Goal: Task Accomplishment & Management: Use online tool/utility

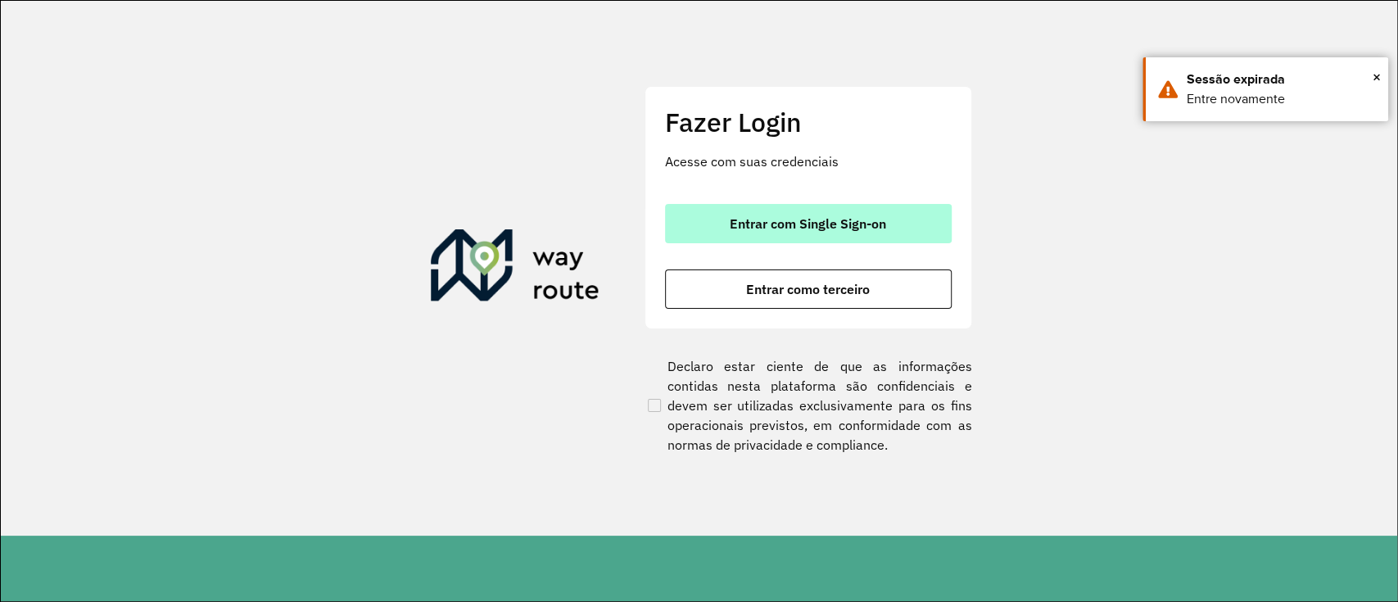
click at [727, 215] on button "Entrar com Single Sign-on" at bounding box center [808, 223] width 287 height 39
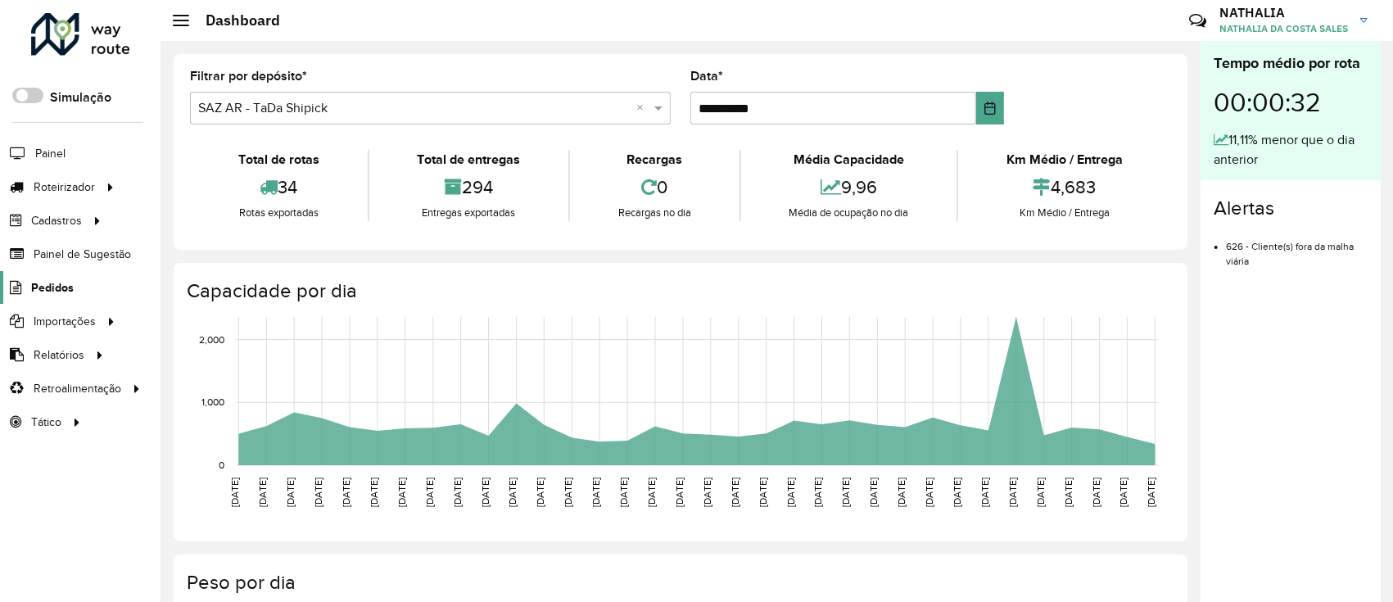
click at [64, 285] on span "Pedidos" at bounding box center [52, 287] width 43 height 17
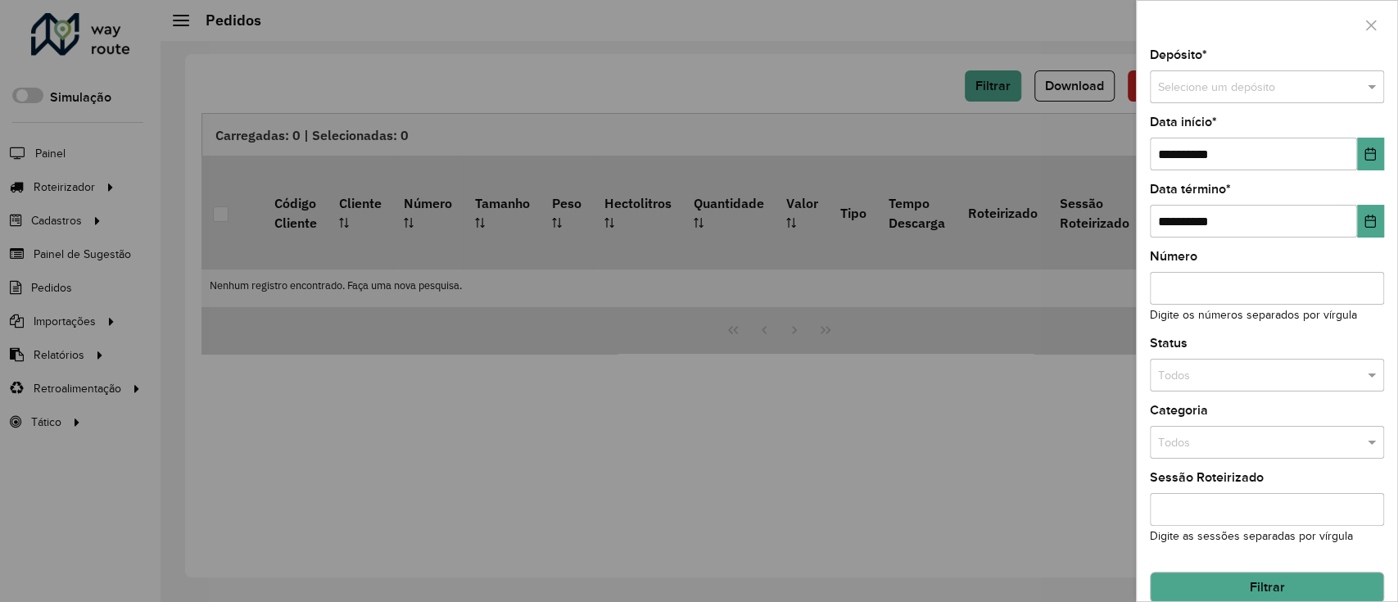
click at [1194, 89] on input "text" at bounding box center [1250, 88] width 185 height 18
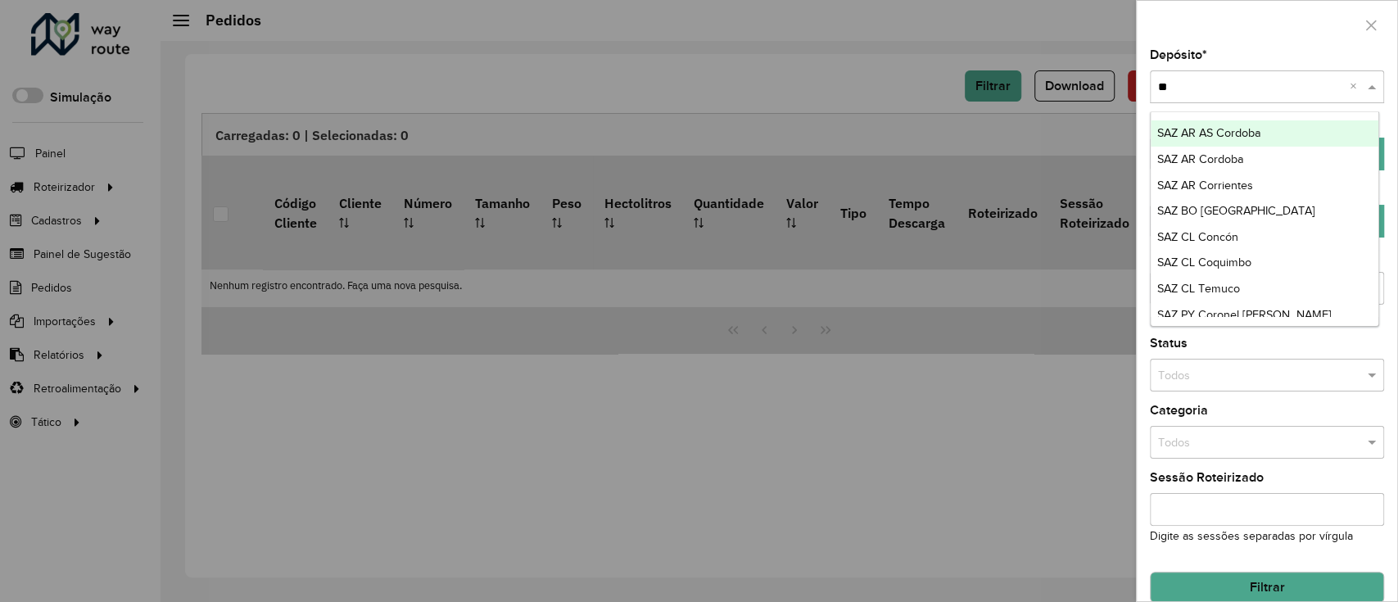
type input "*"
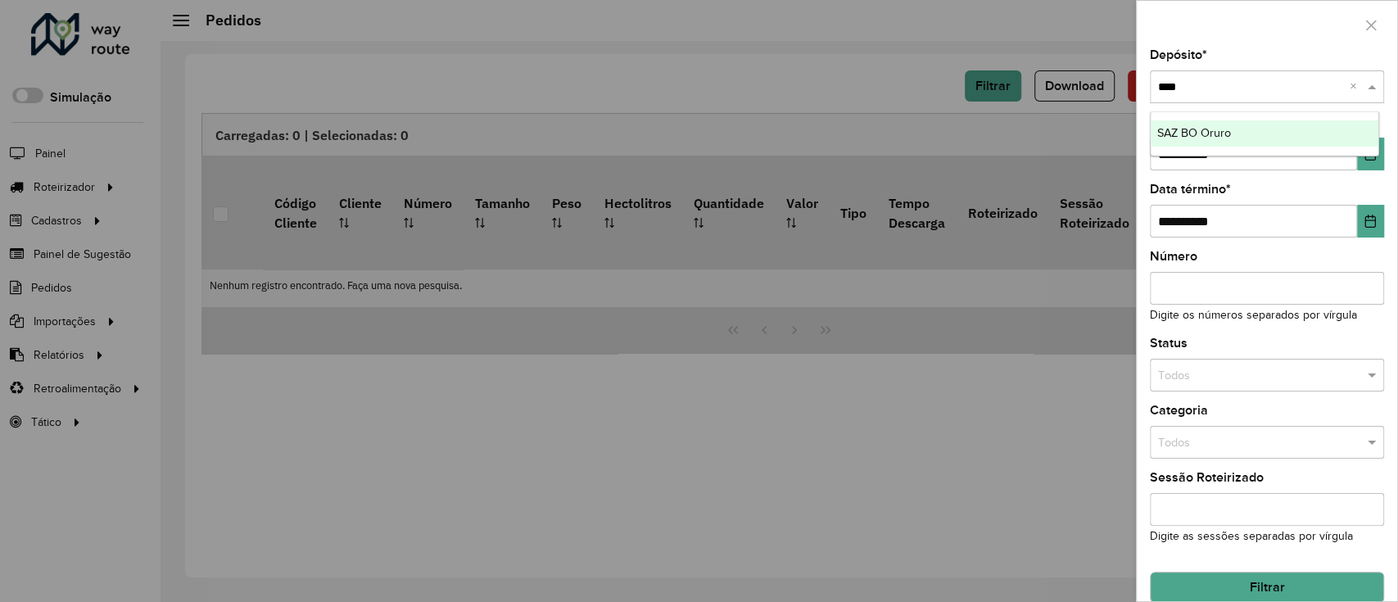
type input "*****"
click at [1238, 124] on div "SAZ BO Oruro" at bounding box center [1265, 133] width 229 height 26
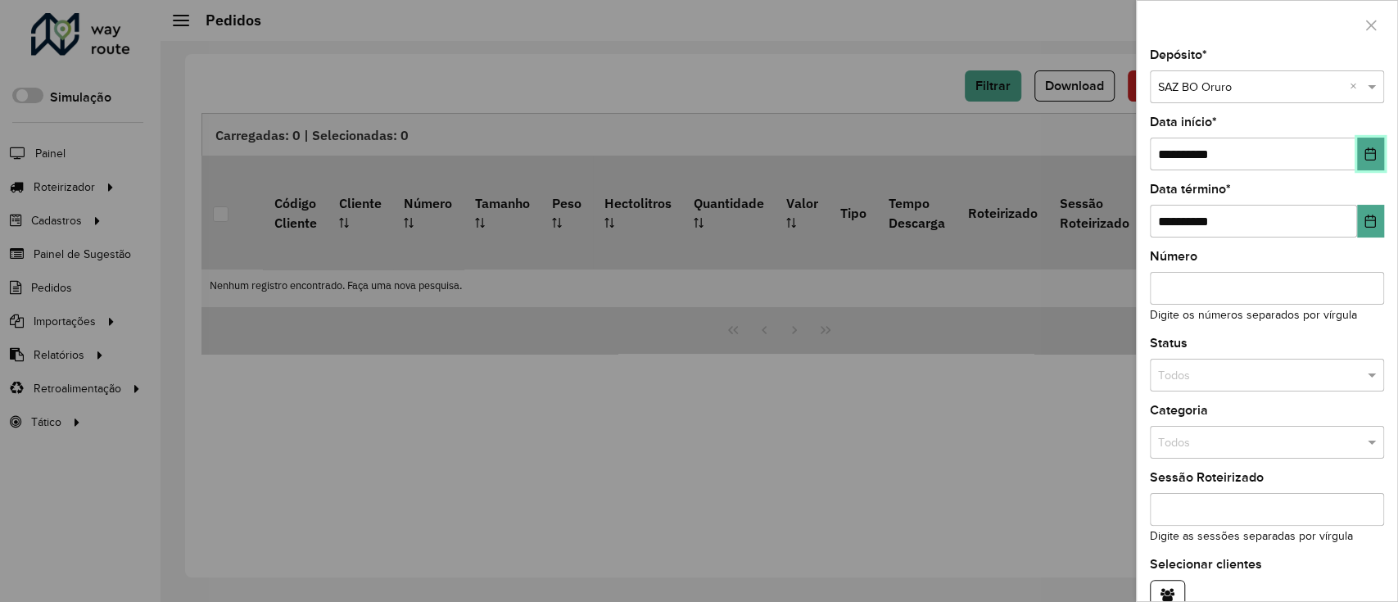
click at [1366, 149] on icon "Choose Date" at bounding box center [1371, 153] width 11 height 13
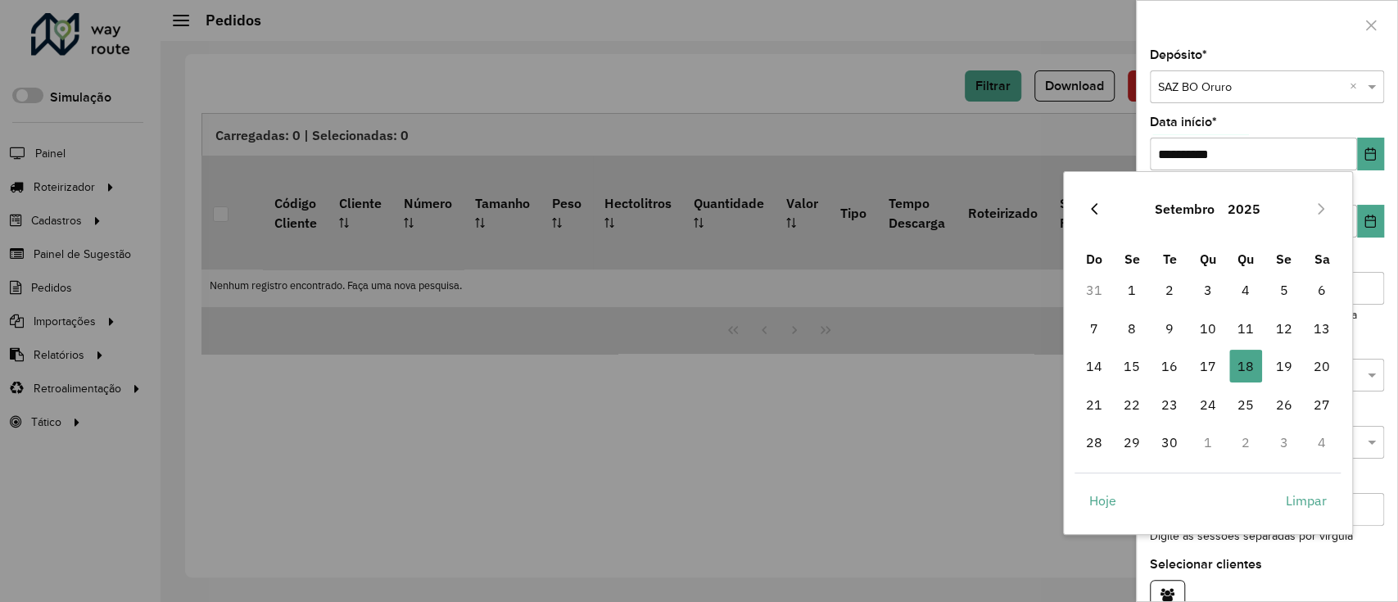
click at [1095, 217] on button "Previous Month" at bounding box center [1094, 209] width 26 height 26
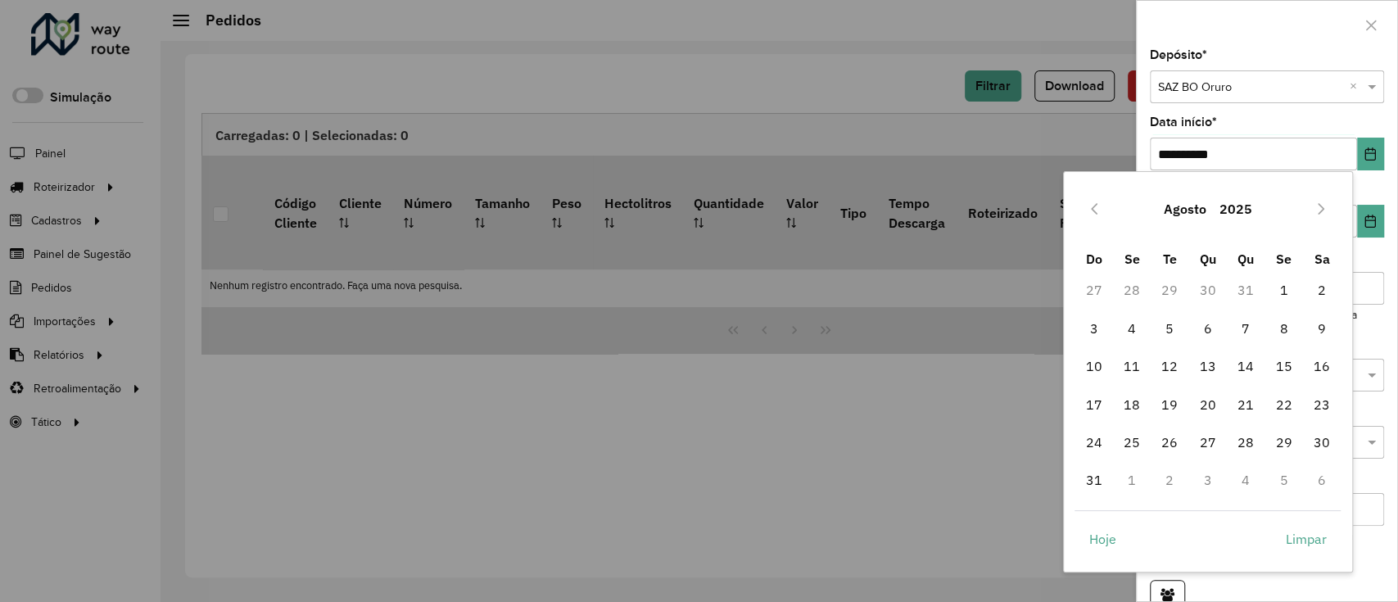
click at [1095, 217] on button "Previous Month" at bounding box center [1094, 209] width 26 height 26
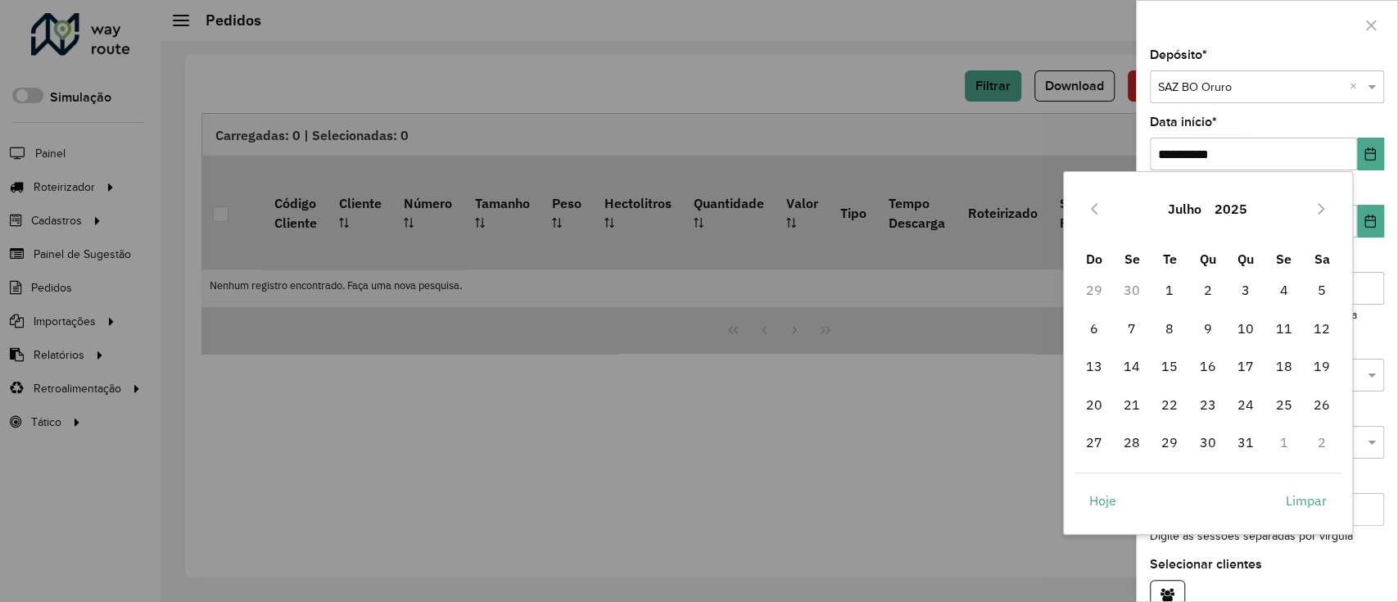
click at [1095, 217] on button "Previous Month" at bounding box center [1094, 209] width 26 height 26
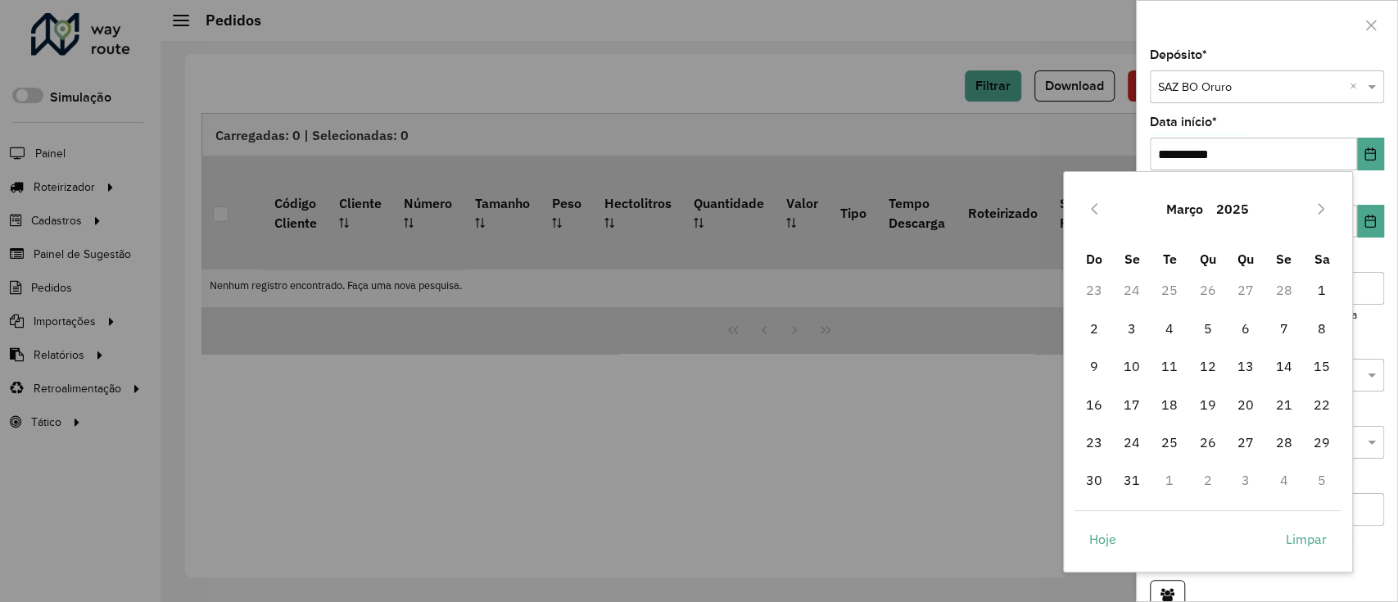
click at [1095, 217] on button "Previous Month" at bounding box center [1094, 209] width 26 height 26
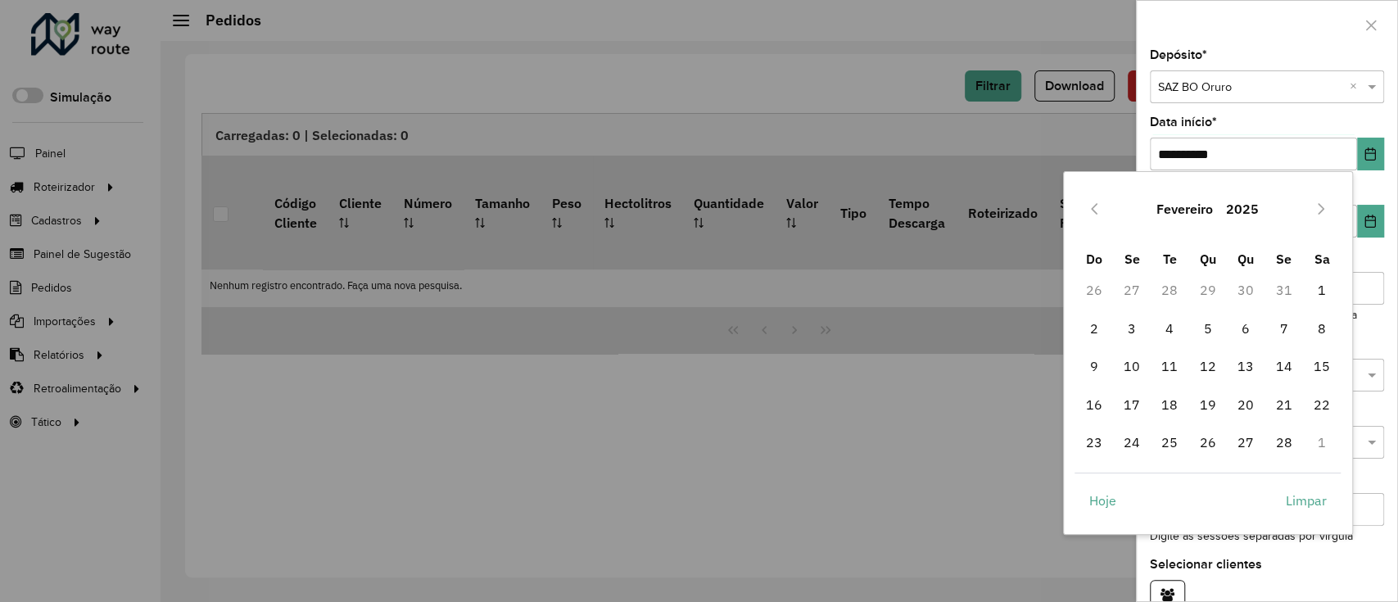
click at [1095, 217] on button "Previous Month" at bounding box center [1094, 209] width 26 height 26
click at [1199, 295] on span "1" at bounding box center [1208, 290] width 33 height 33
type input "**********"
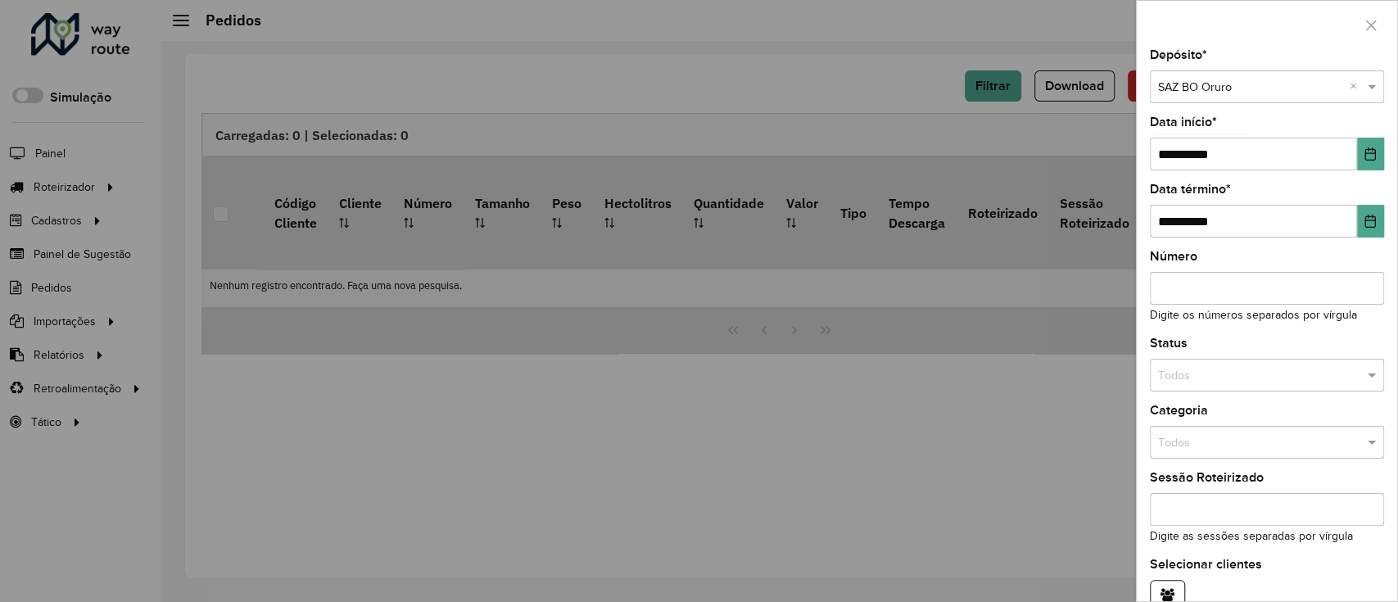
click at [1379, 214] on div "**********" at bounding box center [1267, 325] width 261 height 552
click at [1376, 216] on button "Choose Date" at bounding box center [1370, 221] width 27 height 33
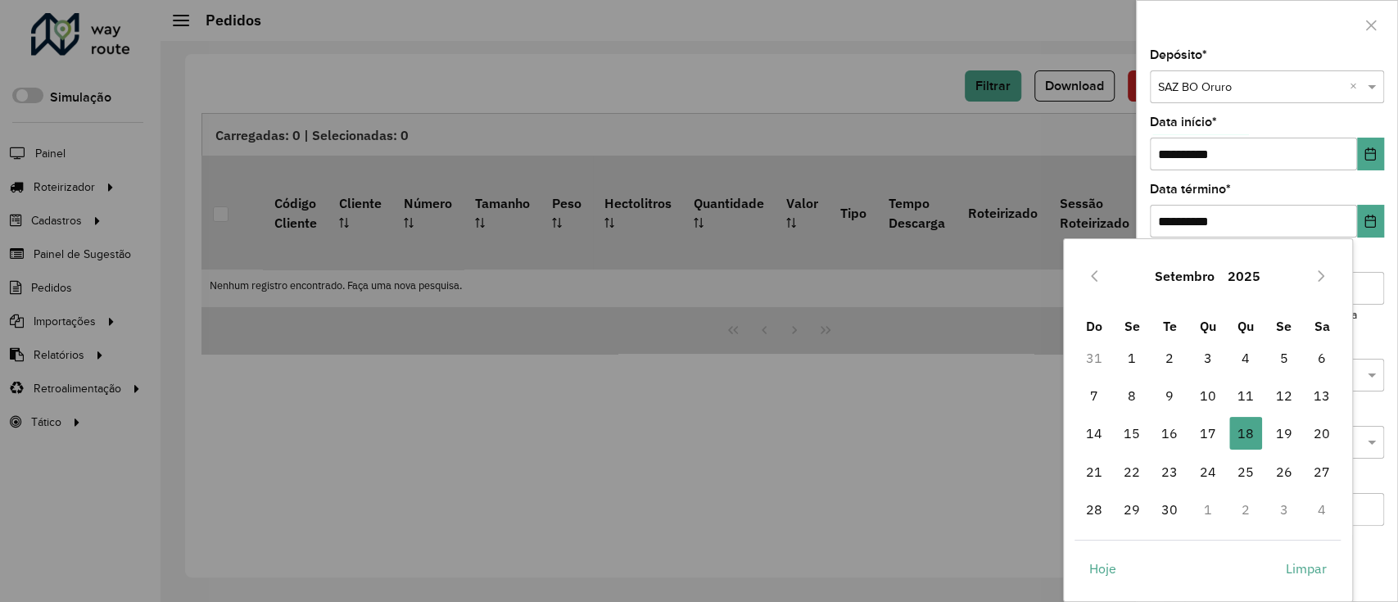
click at [1334, 269] on div "Setembro 2025" at bounding box center [1208, 276] width 266 height 52
click at [1327, 271] on icon "Next Month" at bounding box center [1321, 276] width 13 height 13
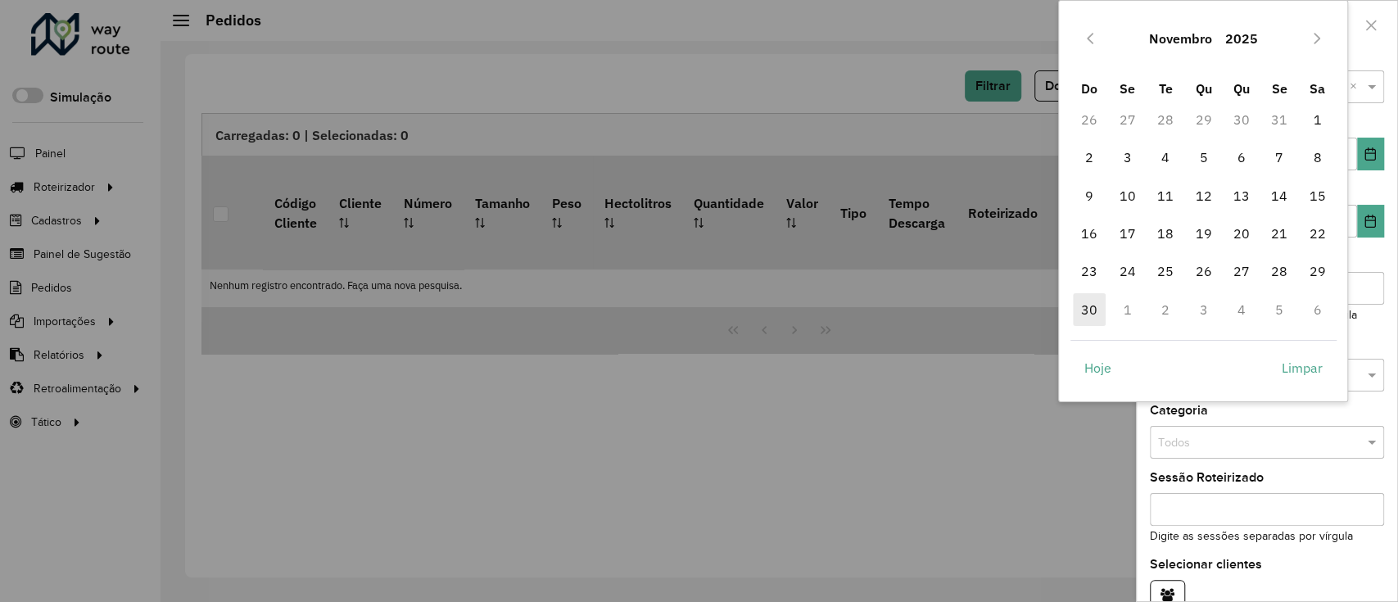
click at [1090, 306] on span "30" at bounding box center [1089, 309] width 33 height 33
type input "**********"
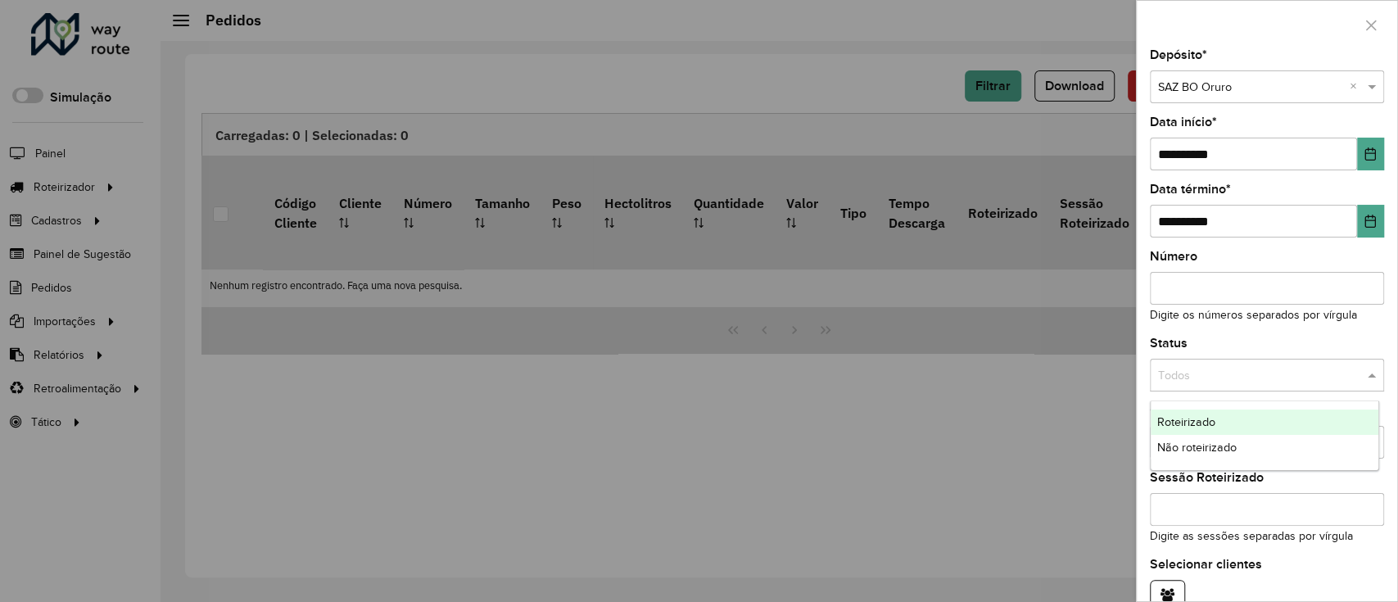
click at [1306, 382] on input "text" at bounding box center [1250, 376] width 185 height 18
click at [1264, 446] on div "Não roteirizado" at bounding box center [1265, 448] width 229 height 26
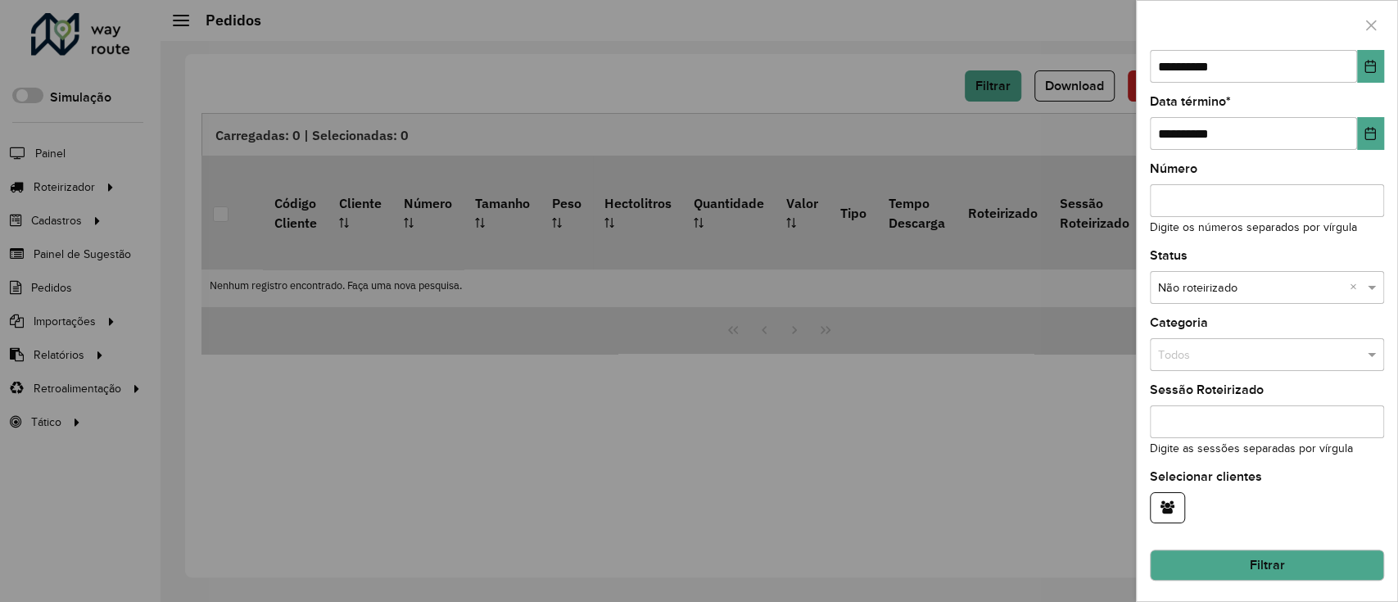
click at [1231, 560] on button "Filtrar" at bounding box center [1267, 565] width 234 height 31
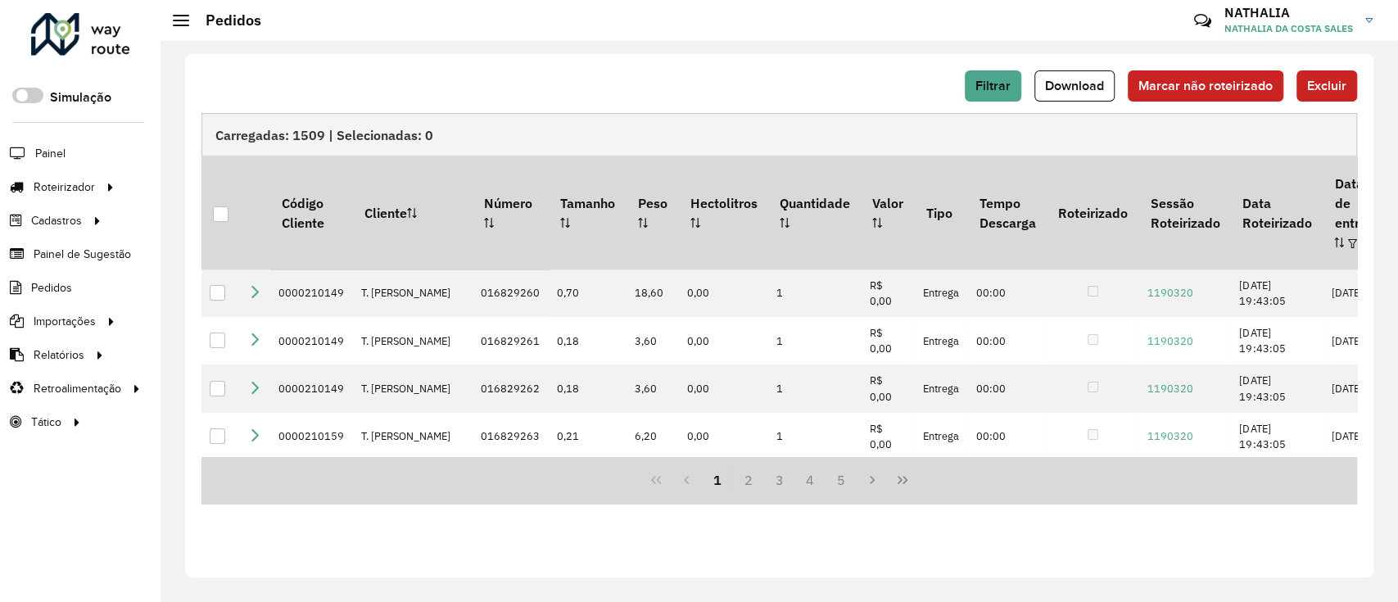
click at [1025, 94] on hb-button "Filtrar" at bounding box center [996, 85] width 63 height 31
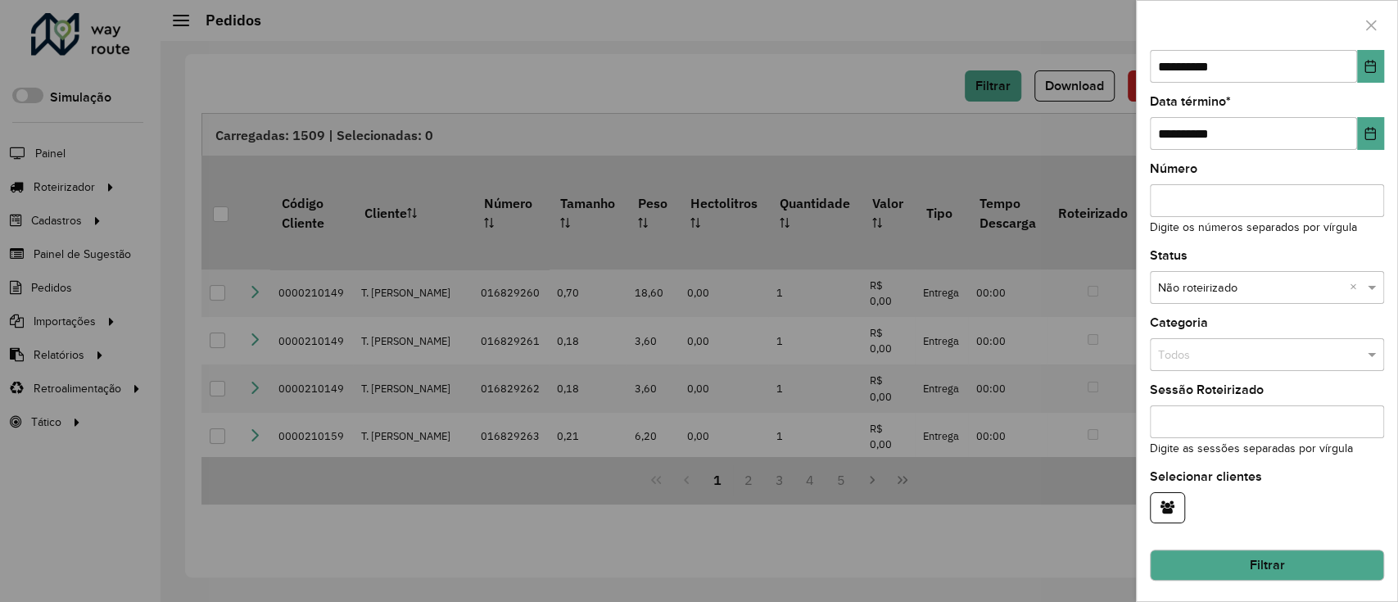
click at [796, 48] on div at bounding box center [699, 301] width 1398 height 602
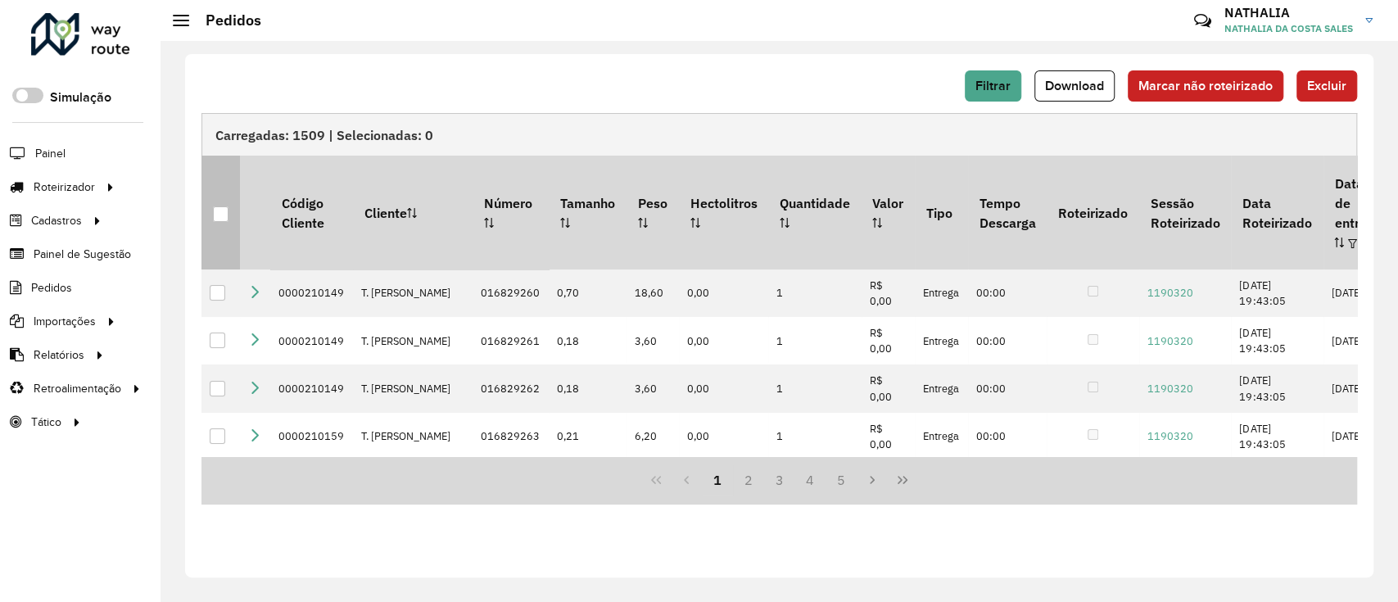
click at [226, 206] on div at bounding box center [221, 214] width 16 height 16
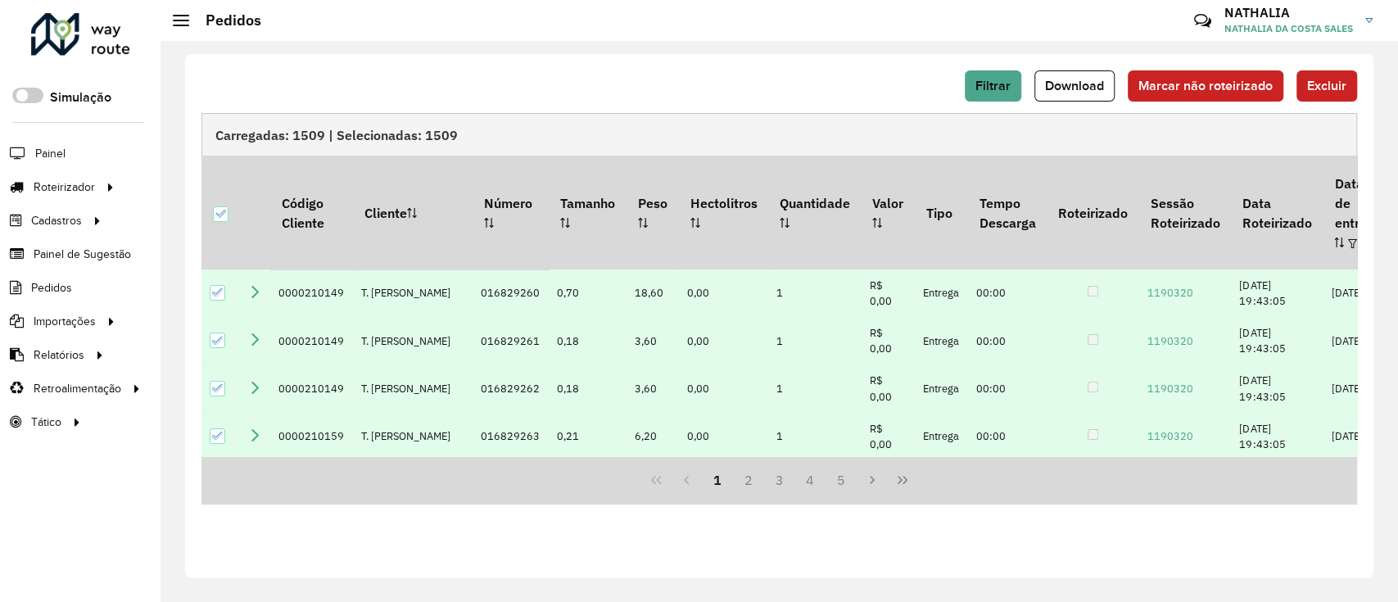
click at [967, 82] on div "Filtrar Download Marcar não roteirizado Excluir" at bounding box center [780, 85] width 1156 height 31
click at [996, 93] on span "Filtrar" at bounding box center [993, 86] width 35 height 14
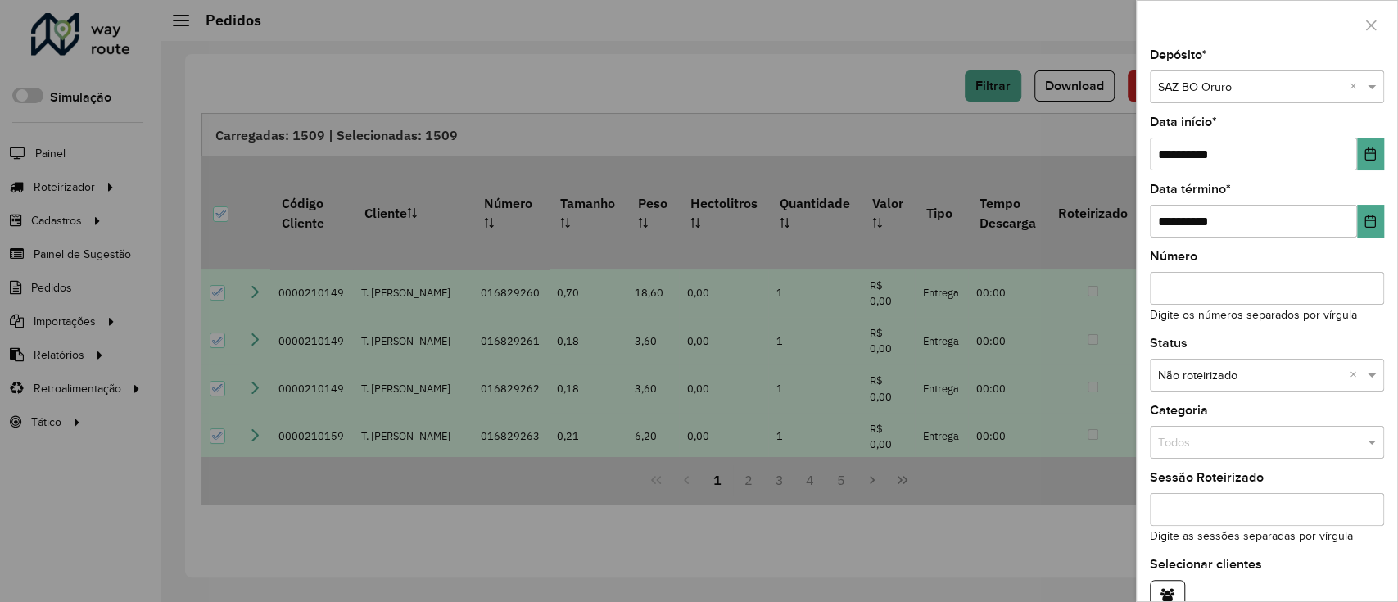
click at [852, 102] on div at bounding box center [699, 301] width 1398 height 602
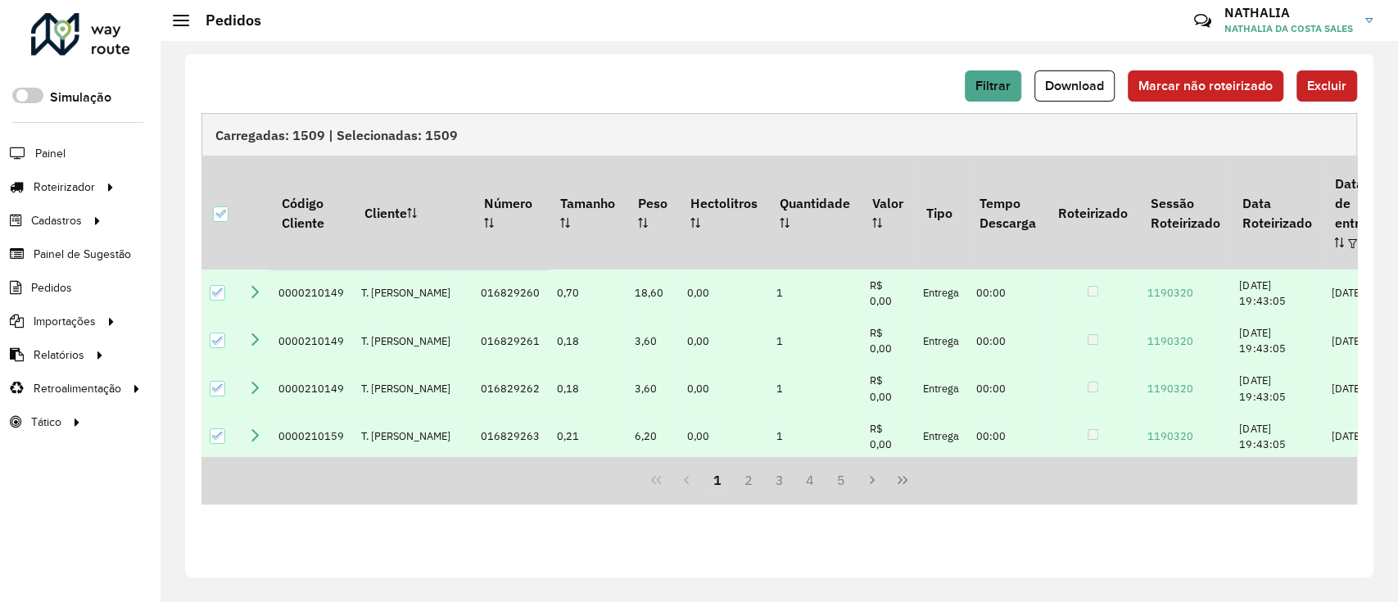
click at [1336, 95] on button "Excluir" at bounding box center [1327, 85] width 61 height 31
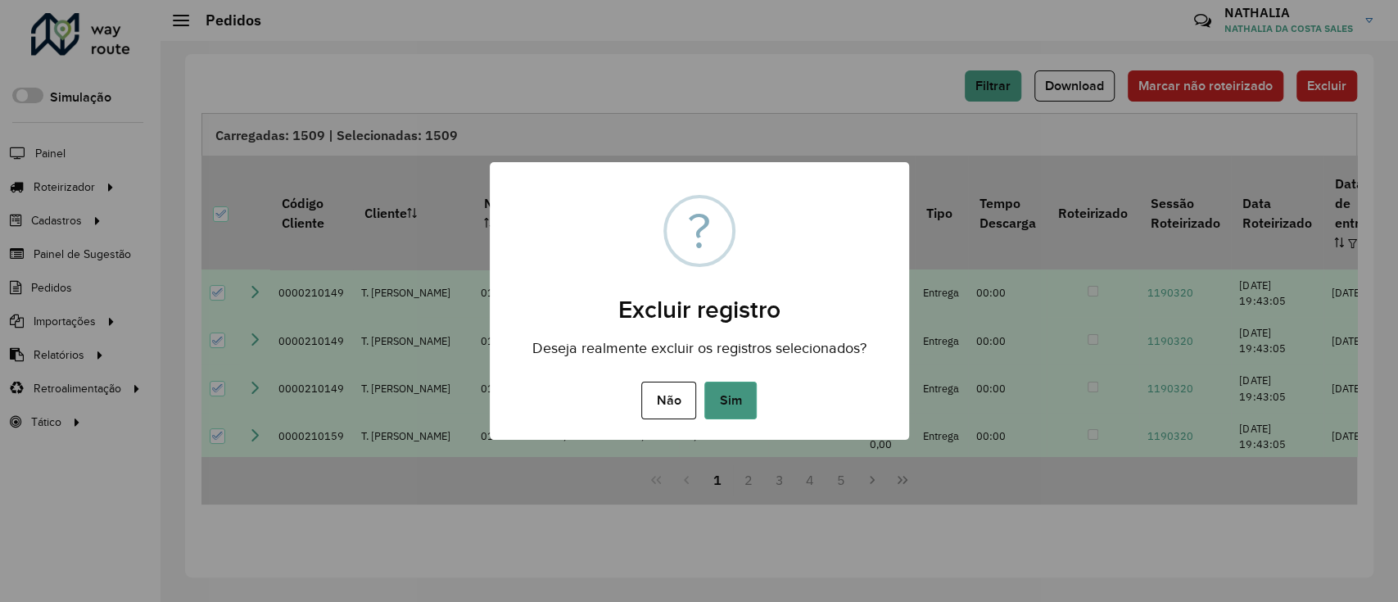
click at [728, 395] on button "Sim" at bounding box center [731, 401] width 52 height 38
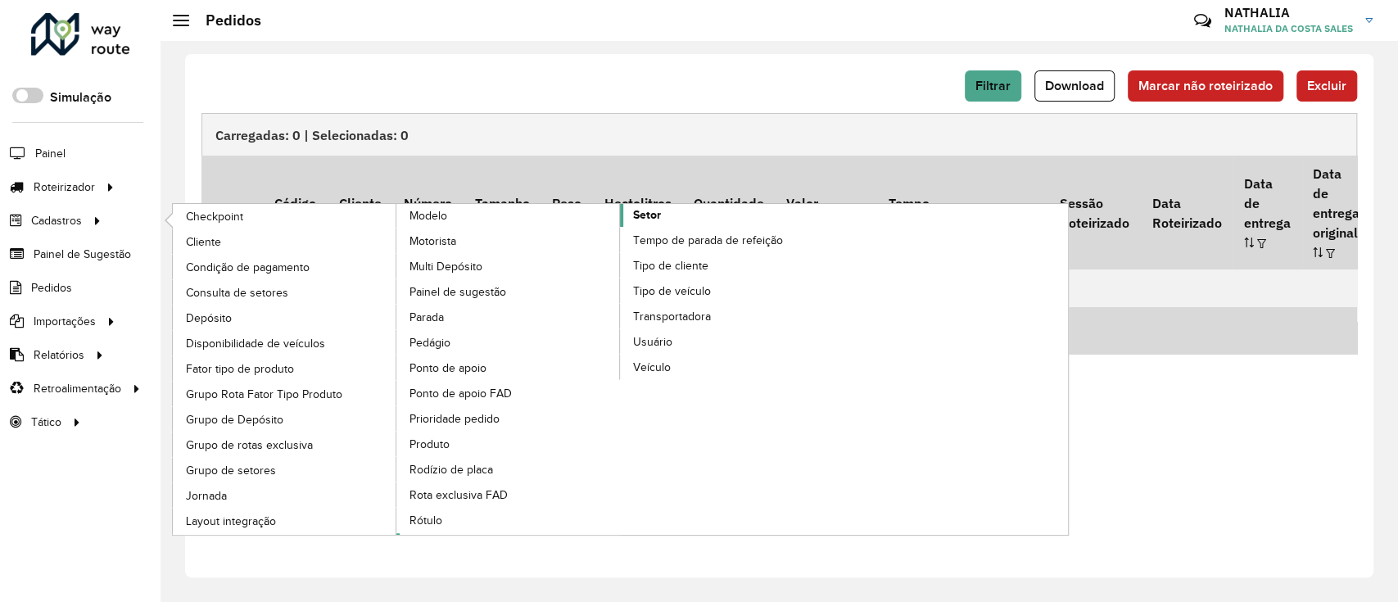
click at [647, 213] on span "Setor" at bounding box center [647, 214] width 28 height 17
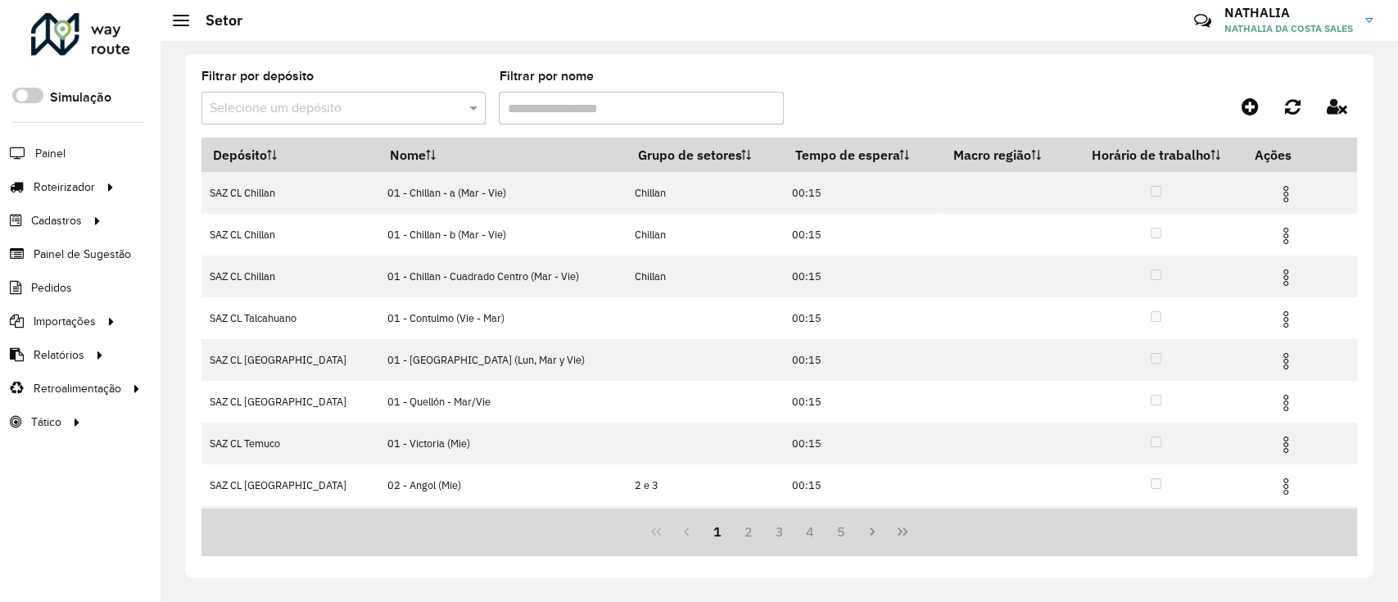
click at [537, 571] on div "Filtrar por depósito Selecione um depósito Filtrar por nome Depósito Nome Grupo…" at bounding box center [779, 315] width 1189 height 523
click at [913, 109] on formly-group "Filtrar por depósito Selecione um depósito Filtrar por nome" at bounding box center [629, 103] width 854 height 67
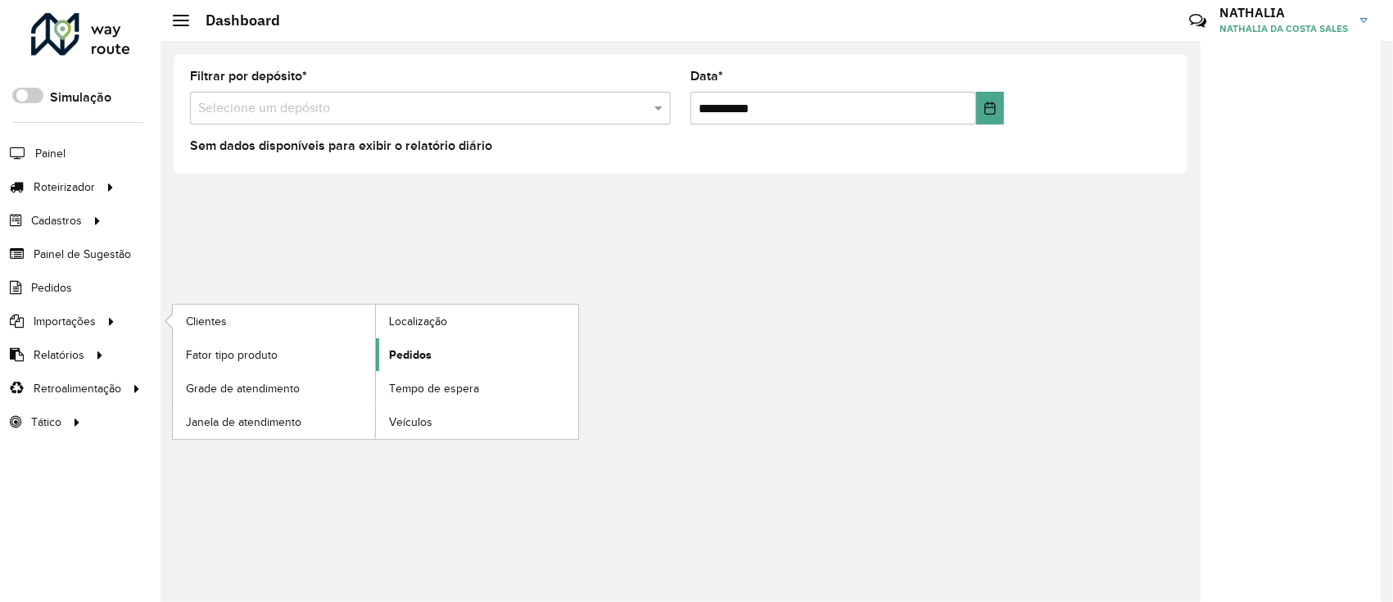
click at [437, 356] on link "Pedidos" at bounding box center [477, 354] width 202 height 33
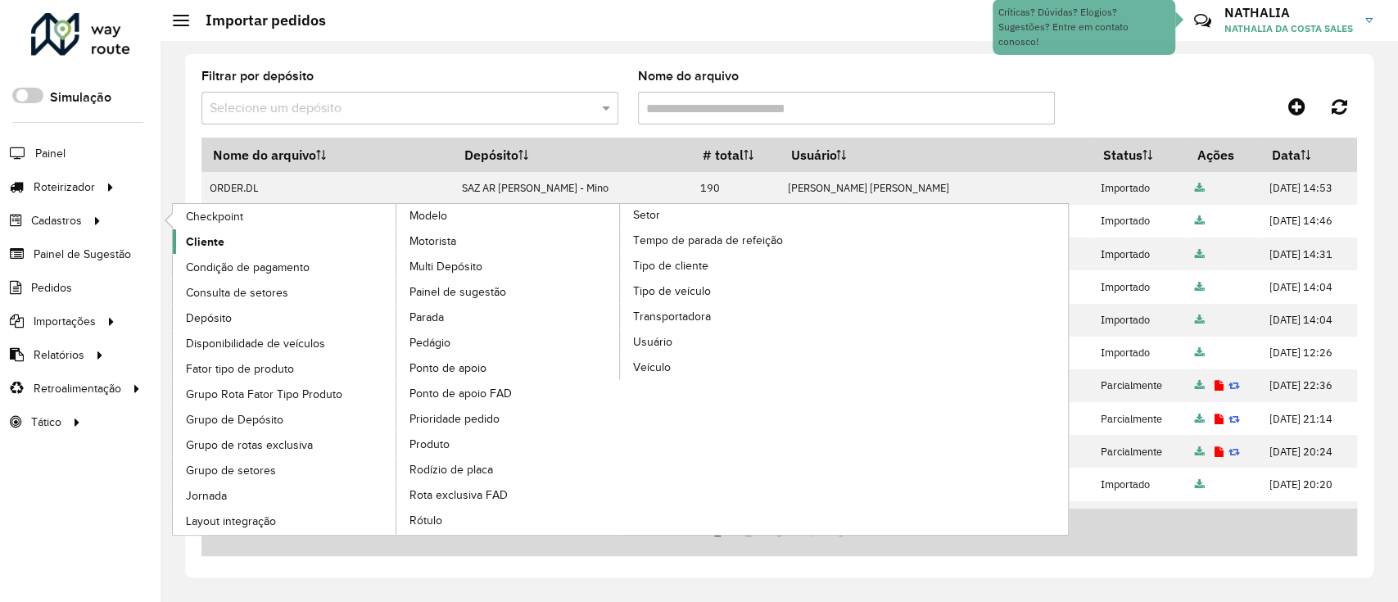
click at [225, 242] on link "Cliente" at bounding box center [285, 241] width 224 height 25
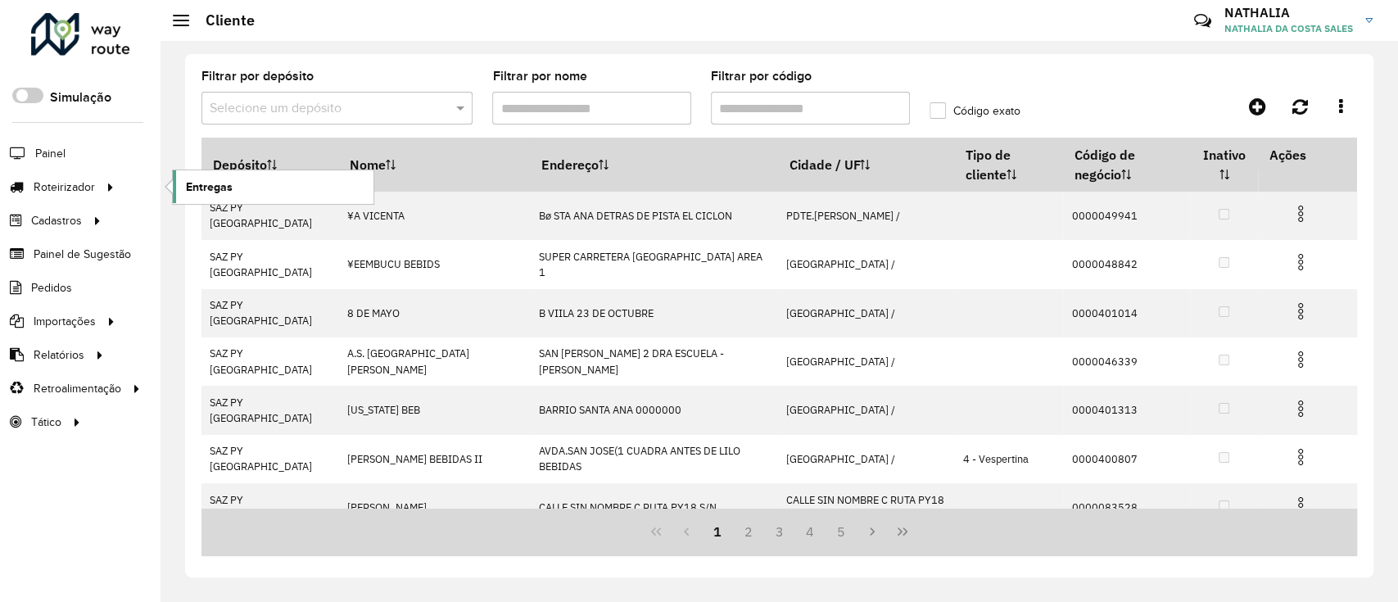
click at [219, 193] on span "Entregas" at bounding box center [209, 187] width 47 height 17
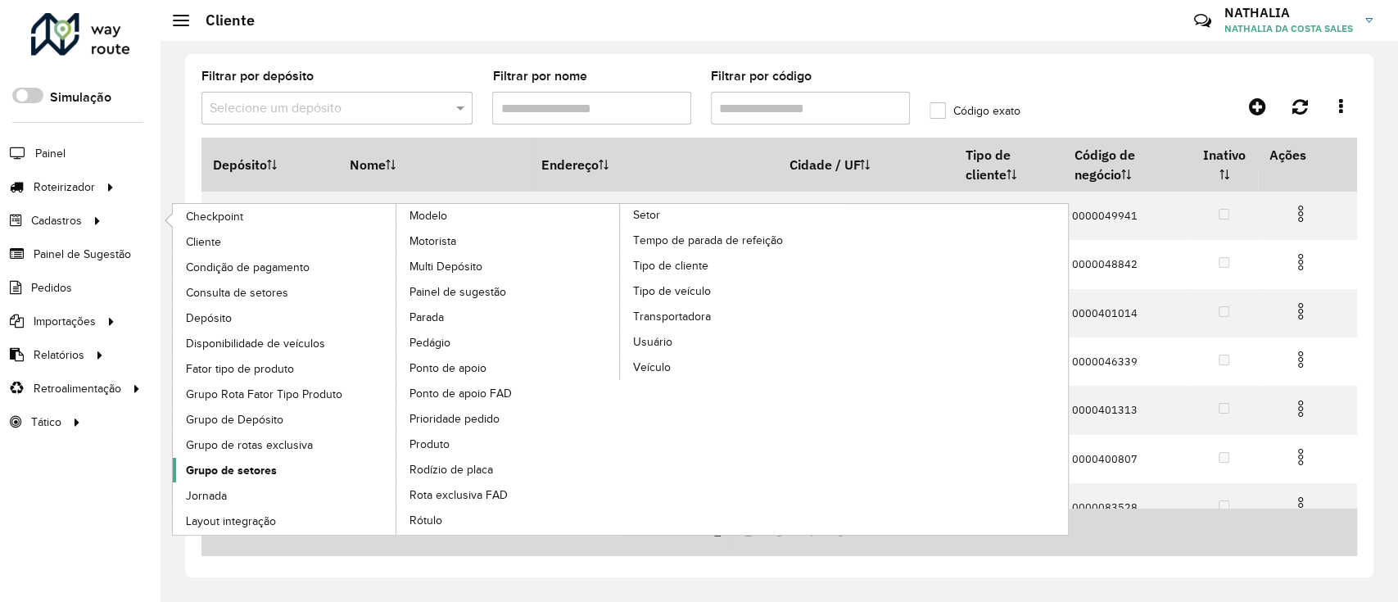
click at [262, 458] on link "Grupo de setores" at bounding box center [285, 470] width 224 height 25
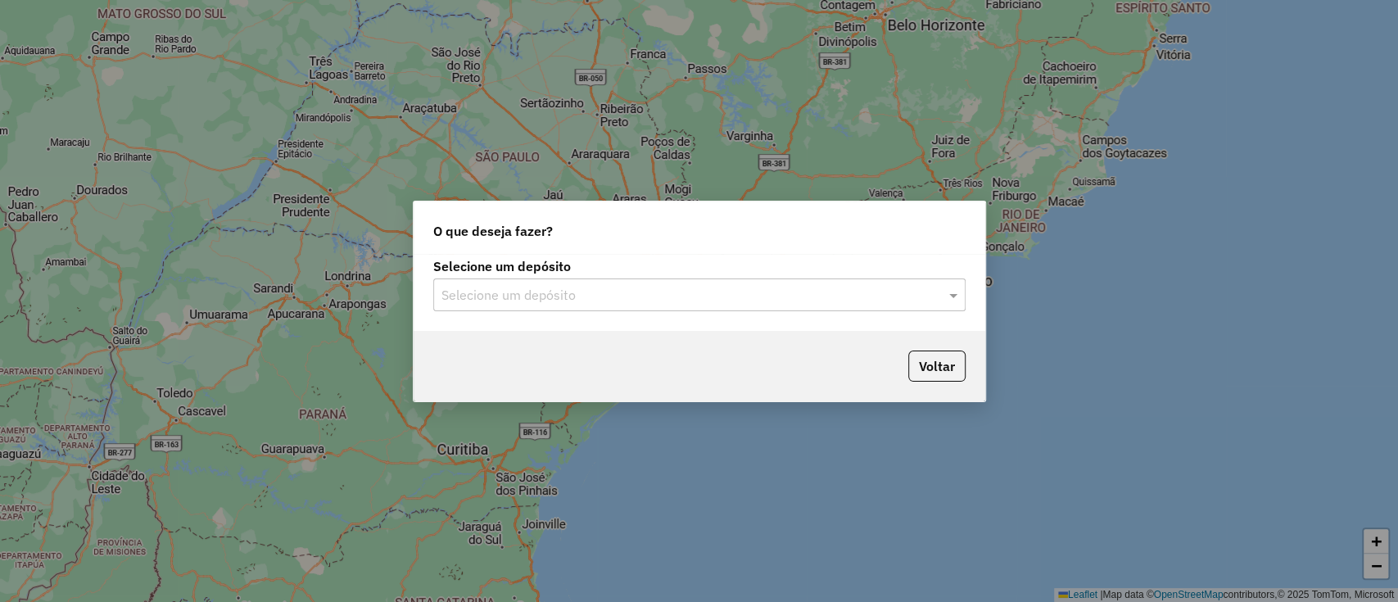
click at [570, 321] on div "Selecione um depósito Selecione um depósito" at bounding box center [700, 292] width 572 height 77
click at [577, 289] on input "text" at bounding box center [683, 296] width 483 height 20
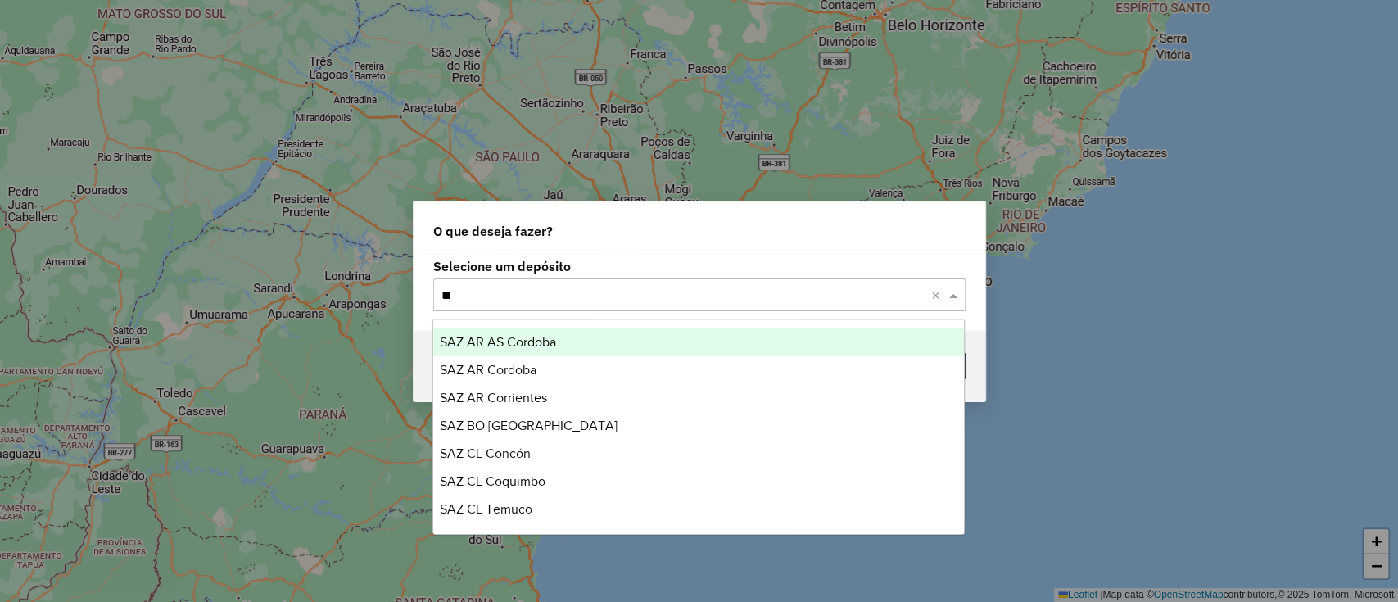
type input "***"
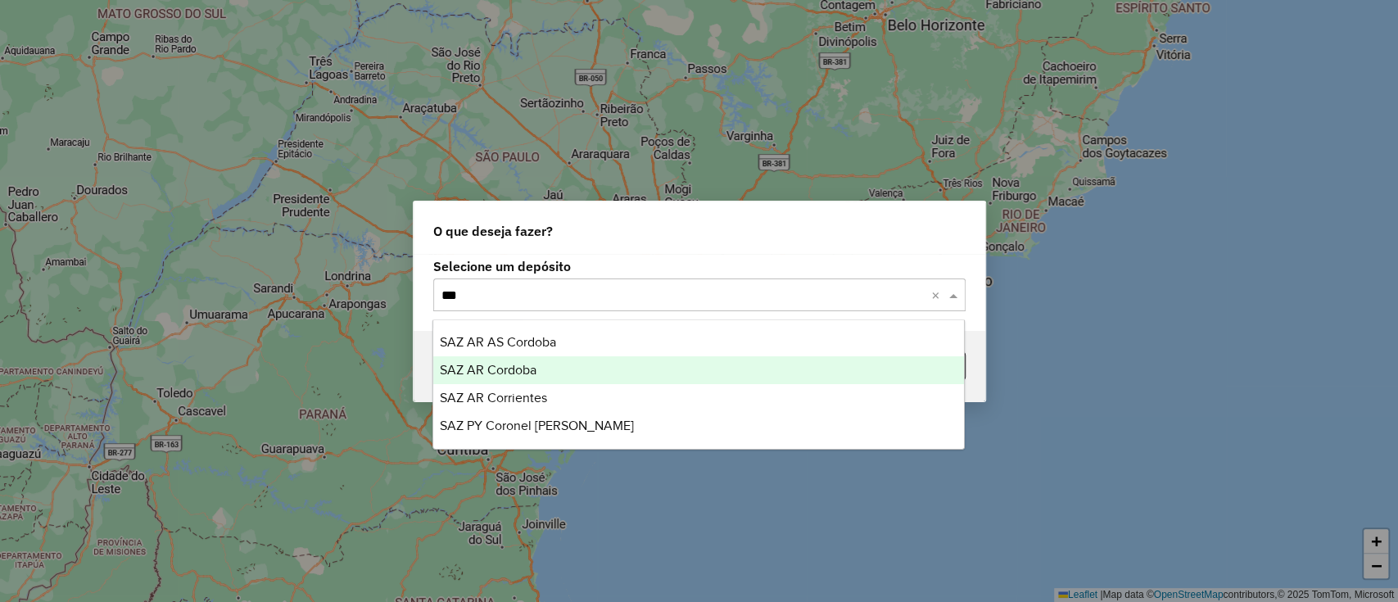
click at [593, 363] on div "SAZ AR Cordoba" at bounding box center [698, 370] width 531 height 28
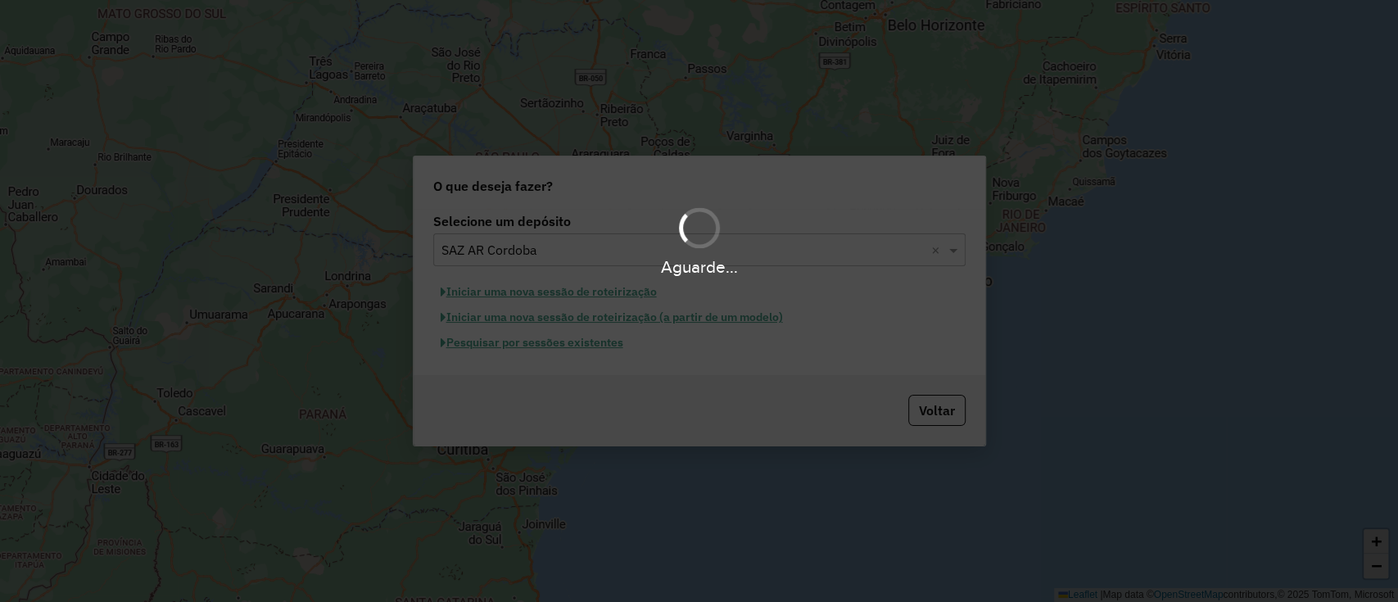
click at [531, 345] on div "Aguarde..." at bounding box center [699, 301] width 1398 height 602
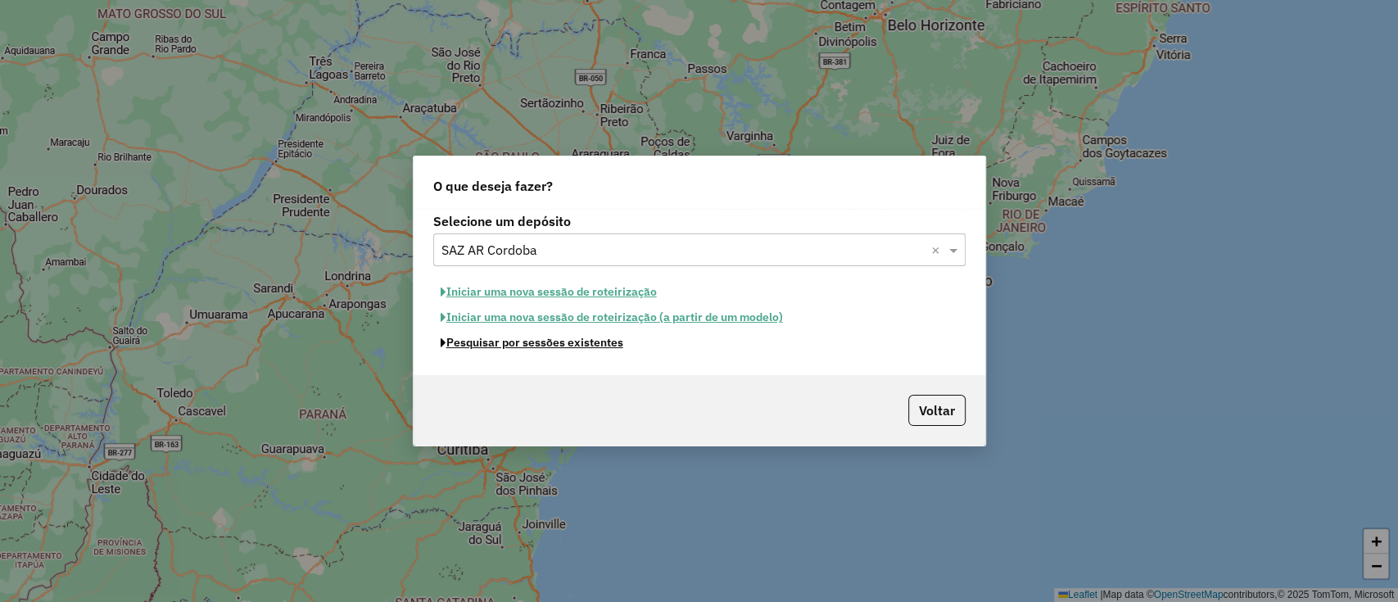
click at [531, 345] on button "Pesquisar por sessões existentes" at bounding box center [531, 342] width 197 height 25
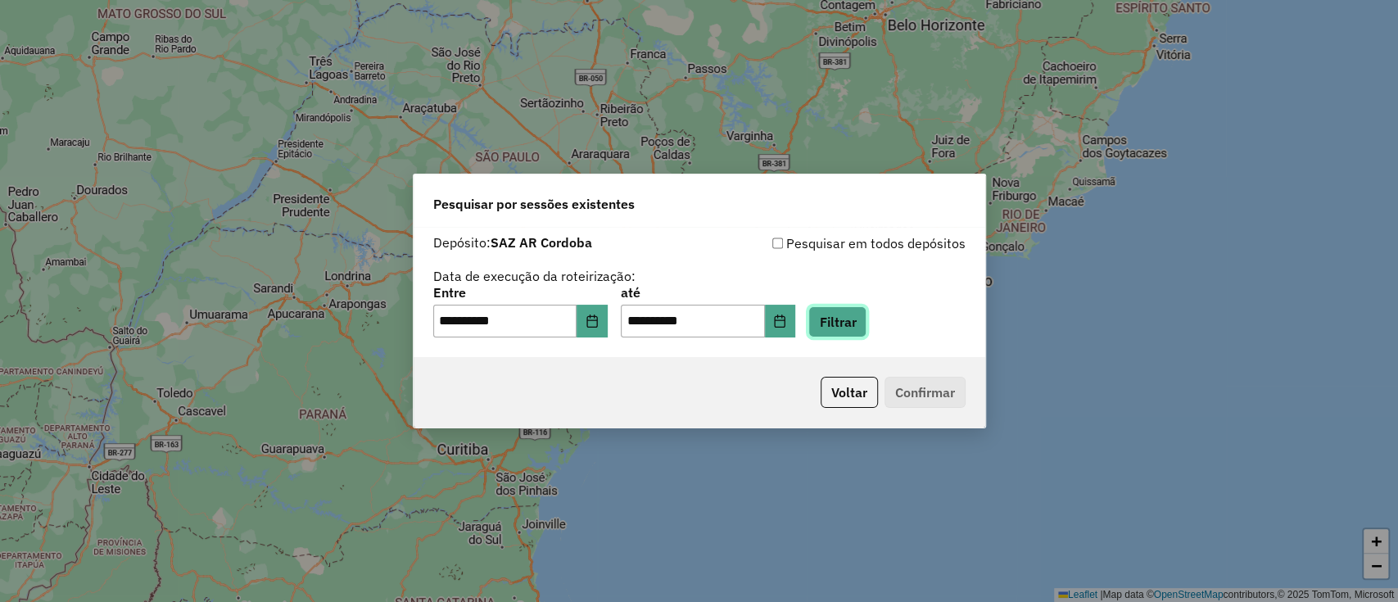
click at [857, 328] on button "Filtrar" at bounding box center [838, 321] width 58 height 31
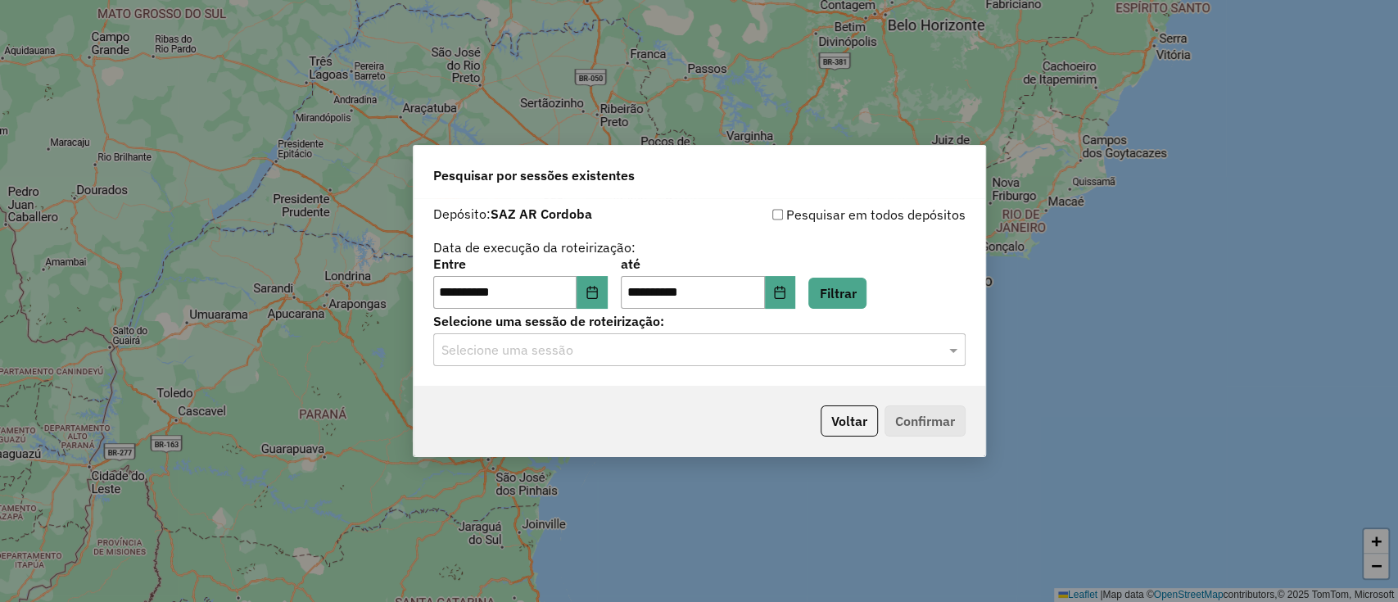
click at [922, 351] on input "text" at bounding box center [683, 351] width 483 height 20
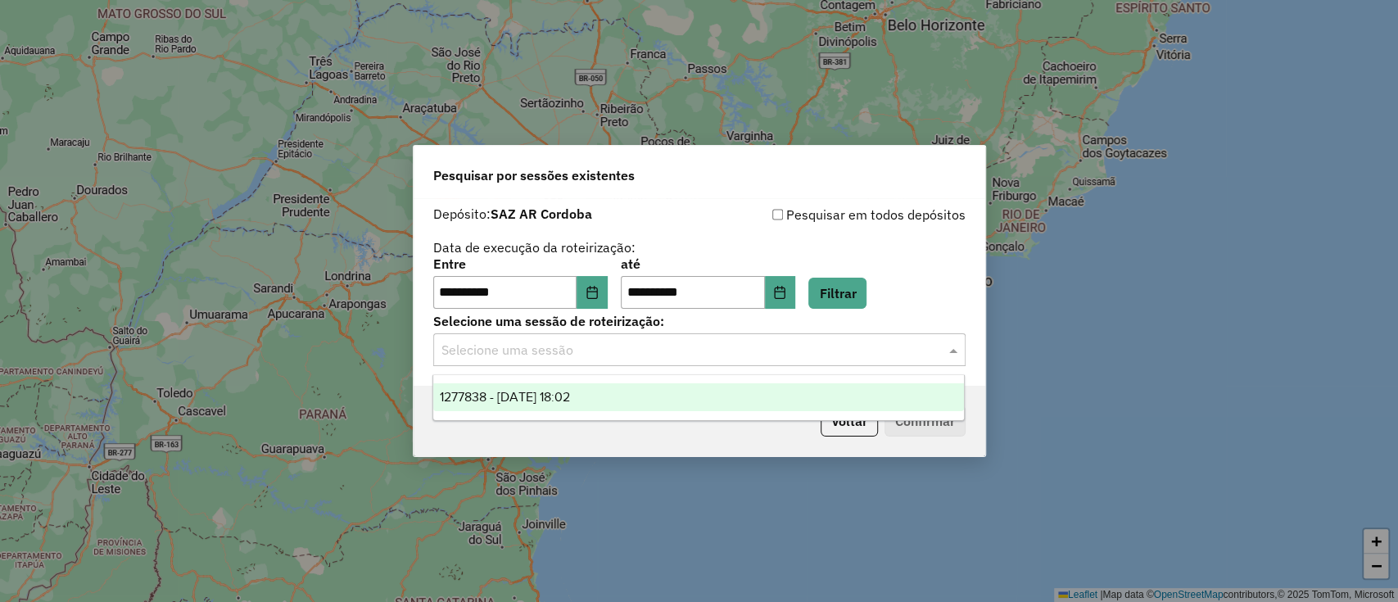
click at [896, 402] on div "1277838 - 18/09/2025 18:02" at bounding box center [698, 397] width 531 height 28
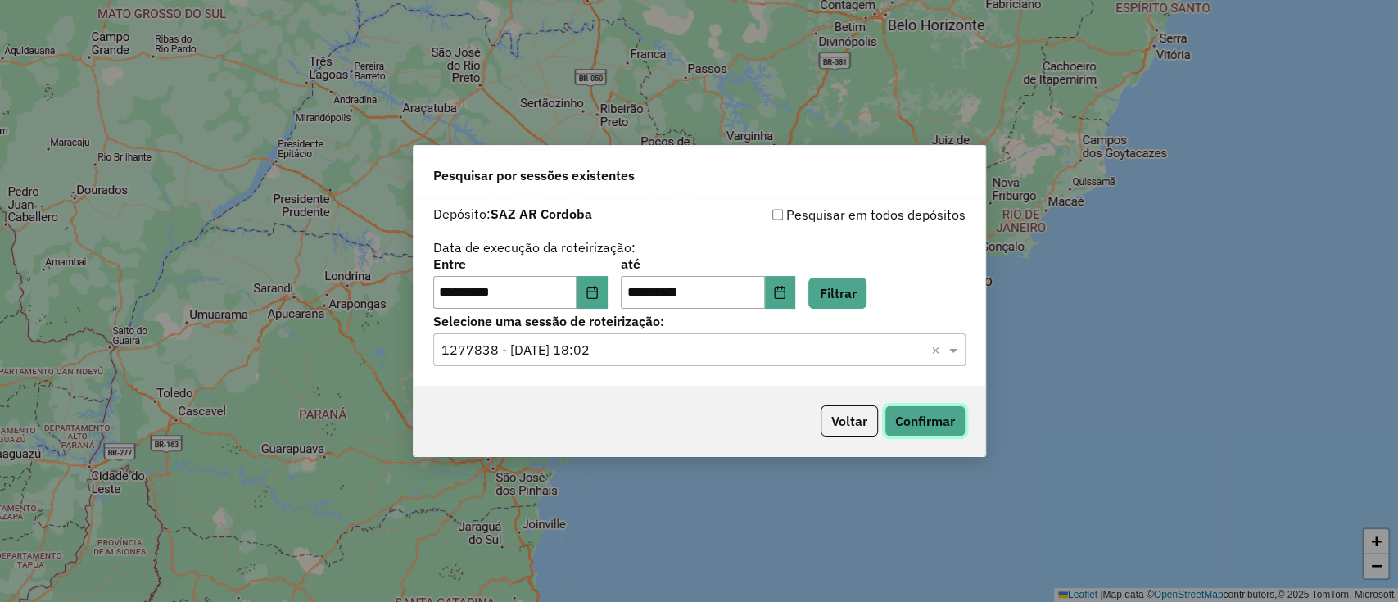
click at [908, 410] on button "Confirmar" at bounding box center [925, 421] width 81 height 31
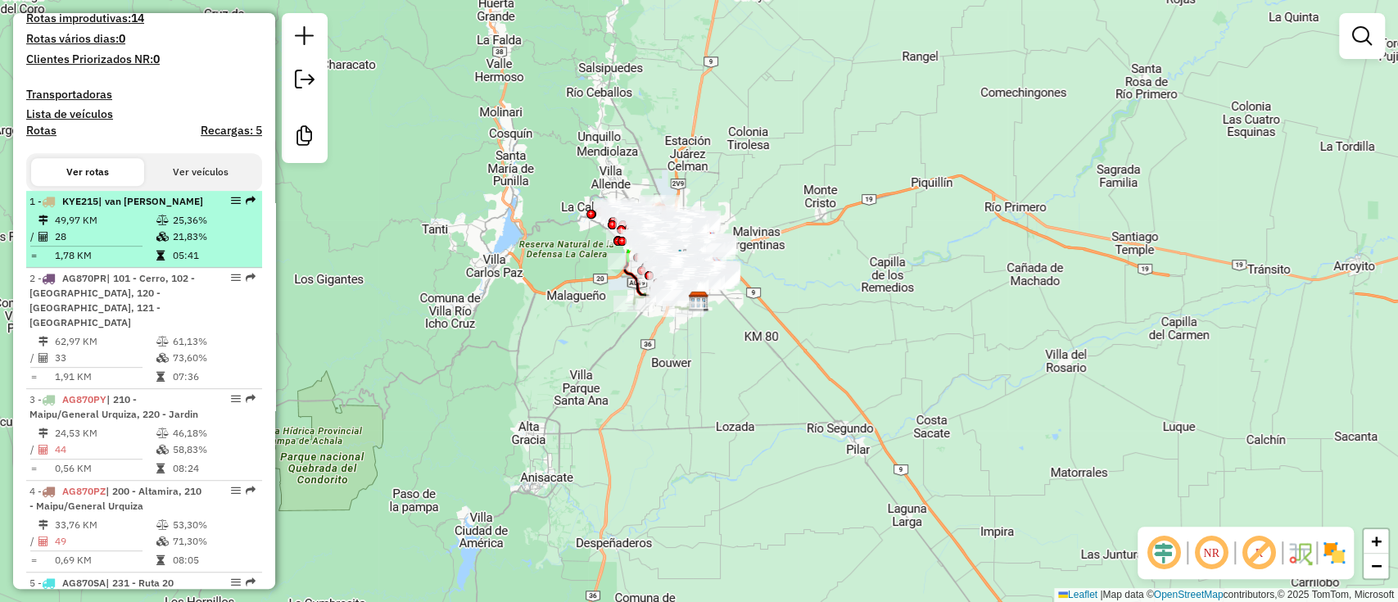
scroll to position [437, 0]
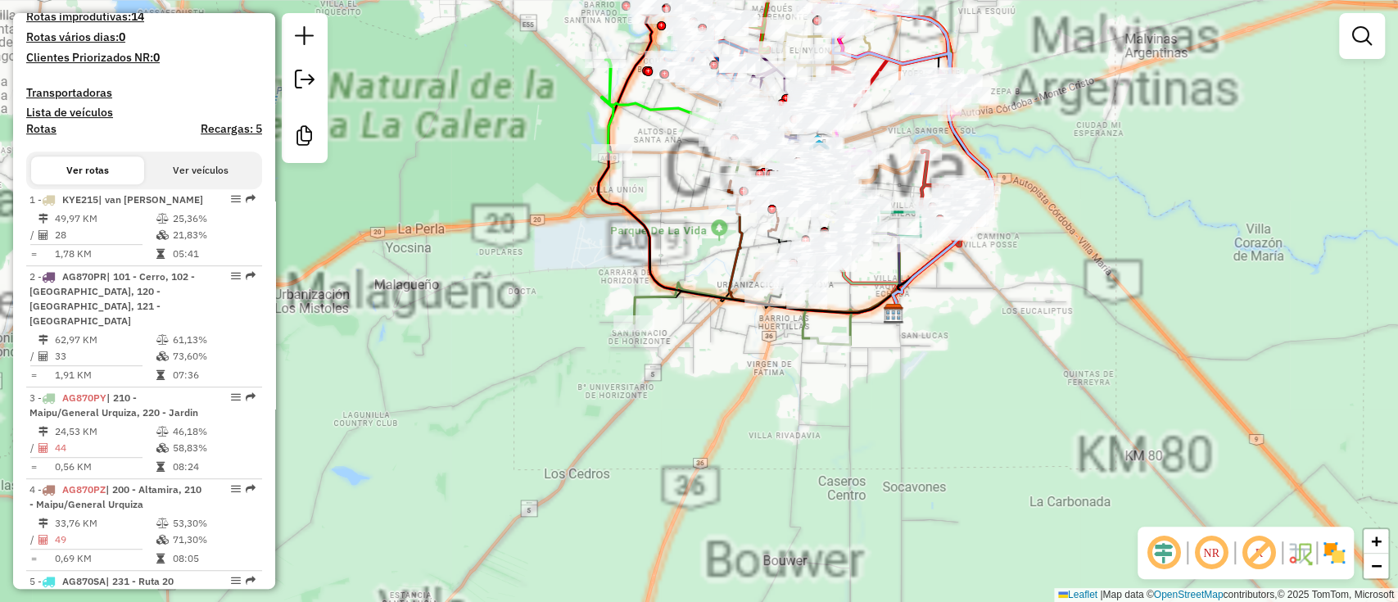
drag, startPoint x: 505, startPoint y: 428, endPoint x: 510, endPoint y: 475, distance: 47.0
click at [510, 475] on div "Janela de atendimento Grade de atendimento Capacidade Transportadoras Veículos …" at bounding box center [699, 301] width 1398 height 602
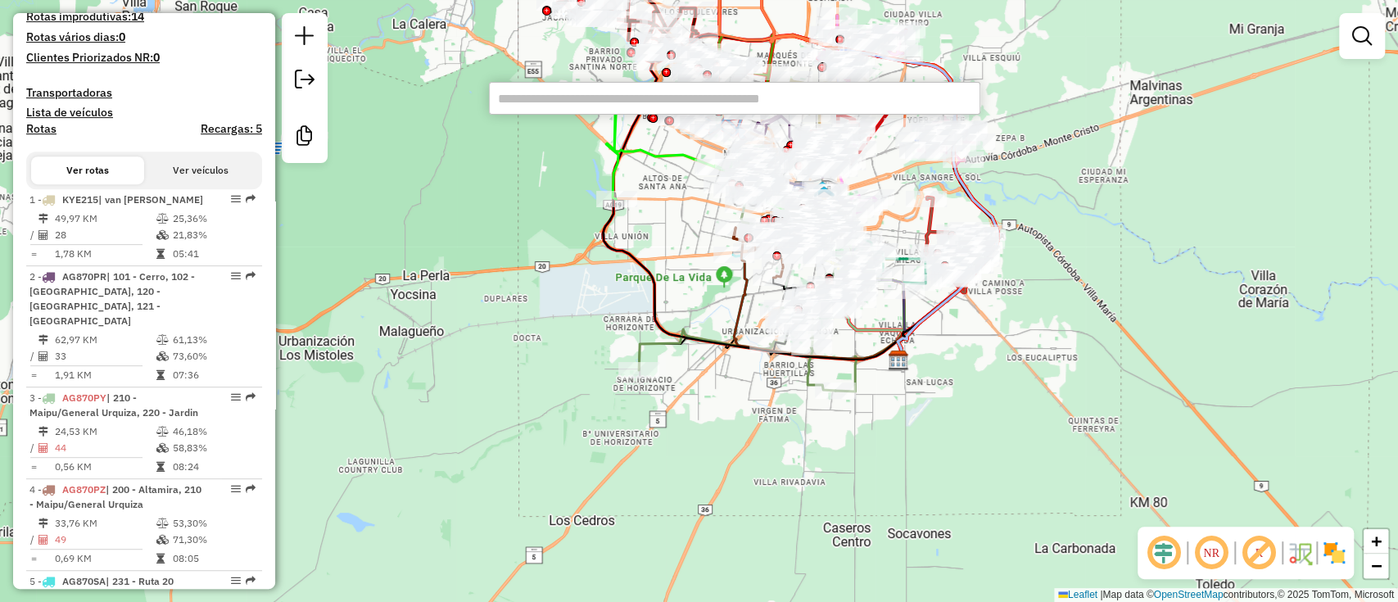
paste input "******"
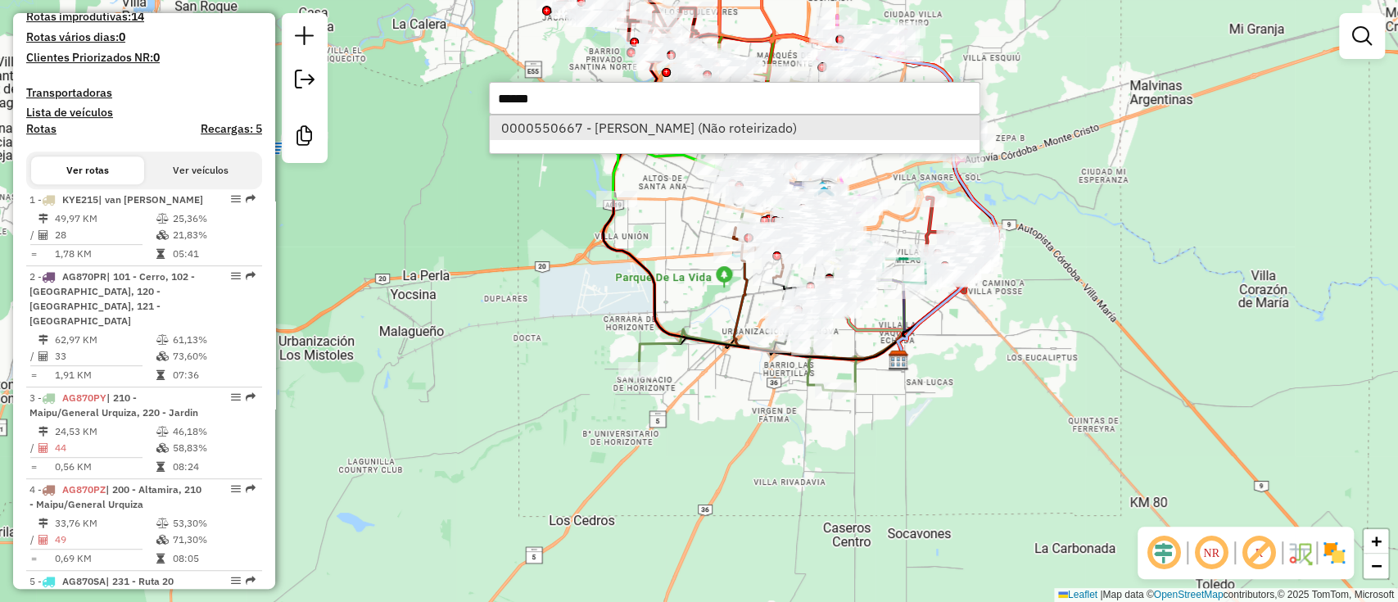
type input "******"
click at [563, 118] on li "0000550667 - Ricardo Giglioli (Não roteirizado)" at bounding box center [735, 128] width 490 height 25
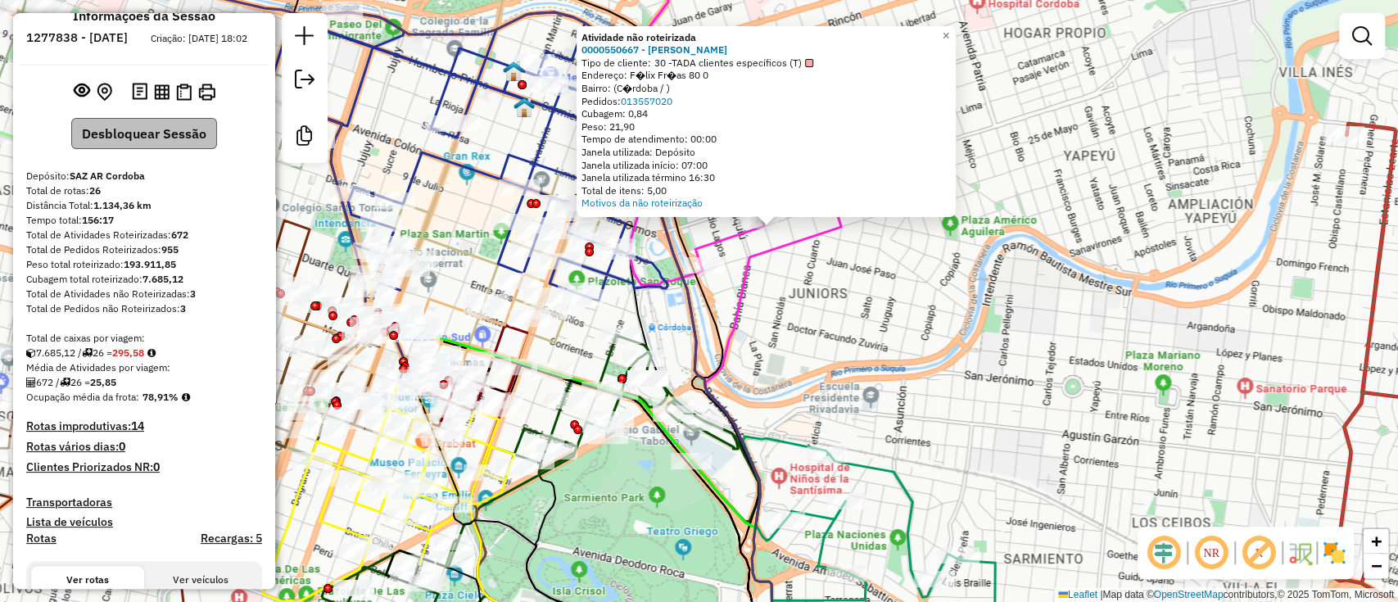
scroll to position [0, 0]
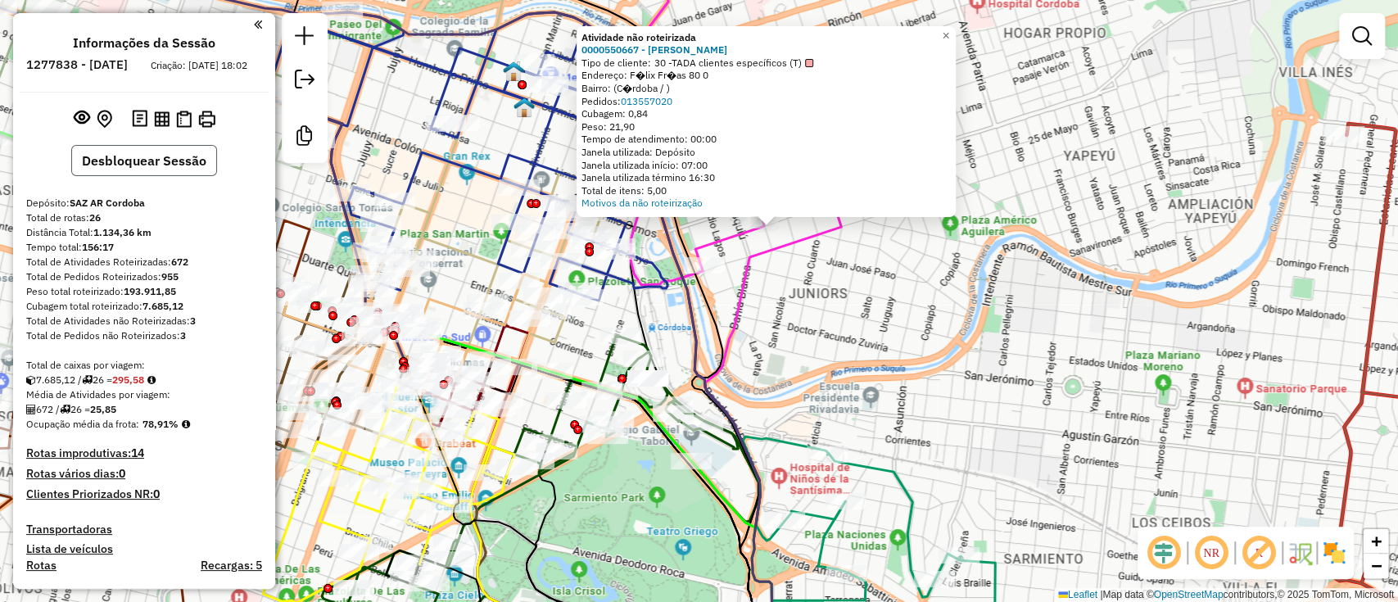
click at [134, 171] on button "Desbloquear Sessão" at bounding box center [144, 160] width 146 height 31
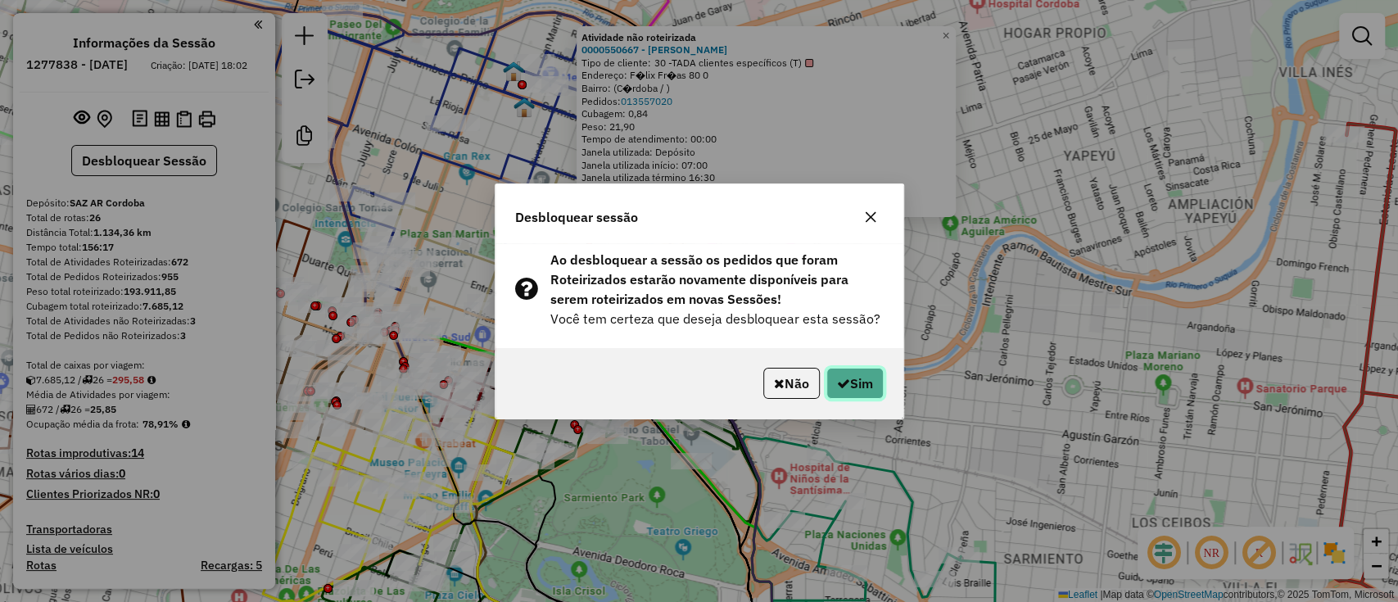
click at [860, 371] on button "Sim" at bounding box center [855, 383] width 57 height 31
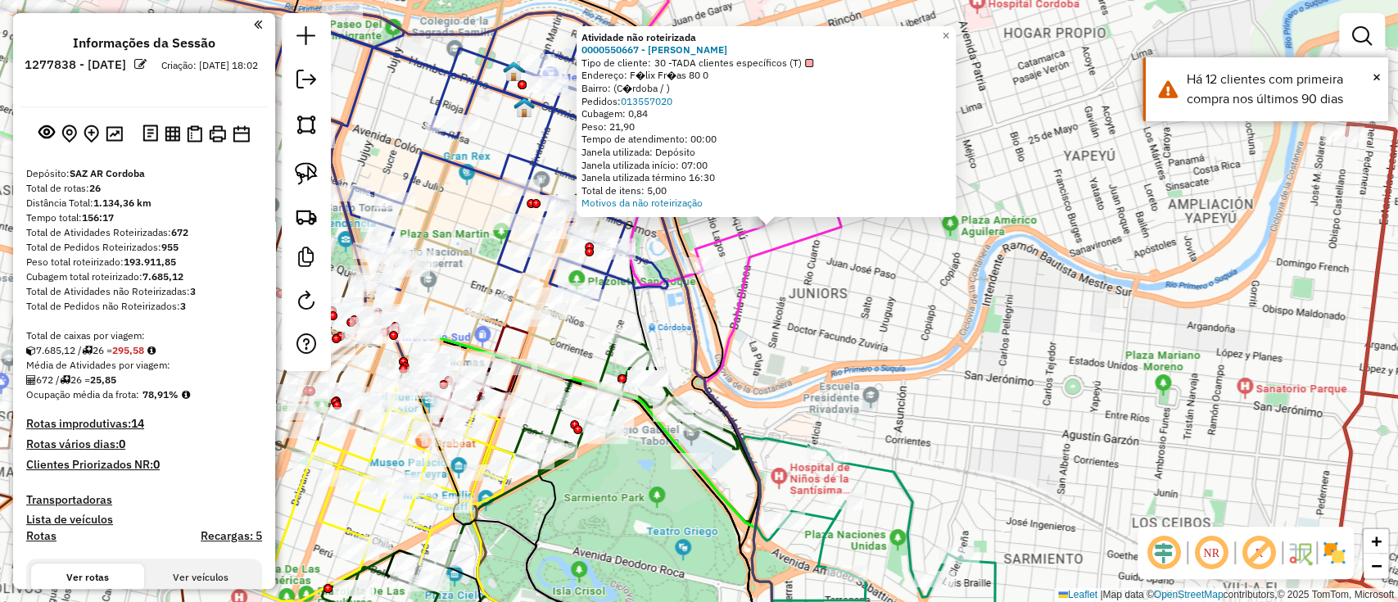
scroll to position [437, 0]
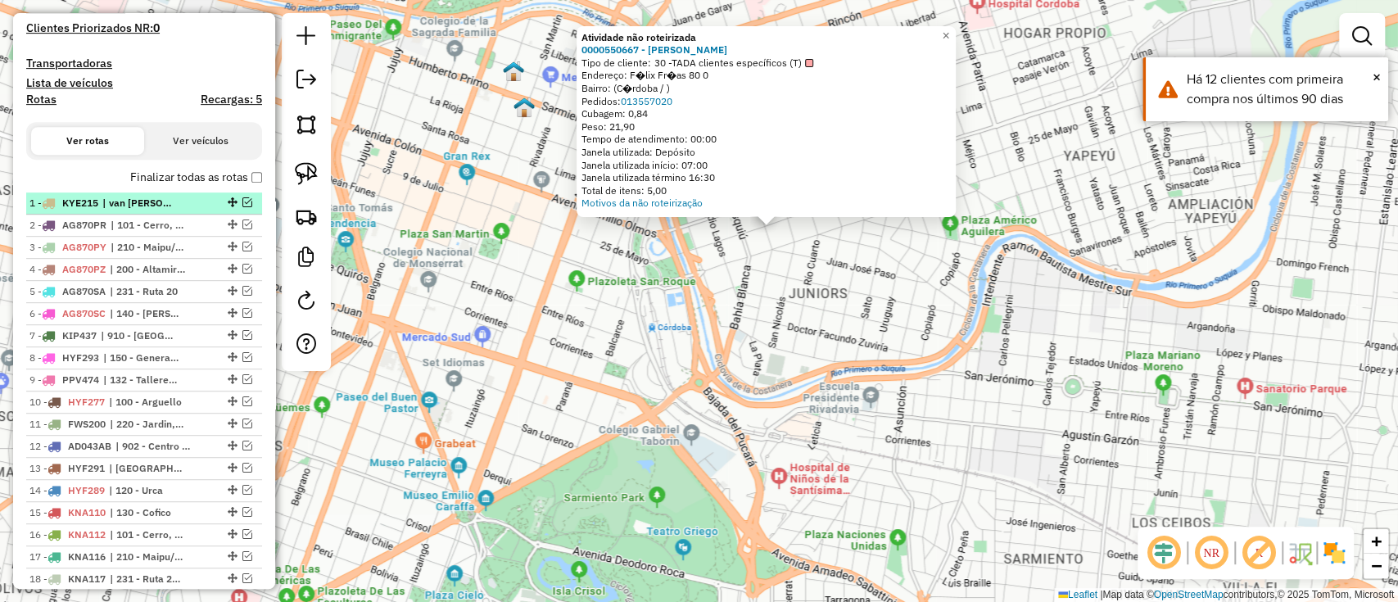
click at [242, 197] on em at bounding box center [247, 202] width 10 height 10
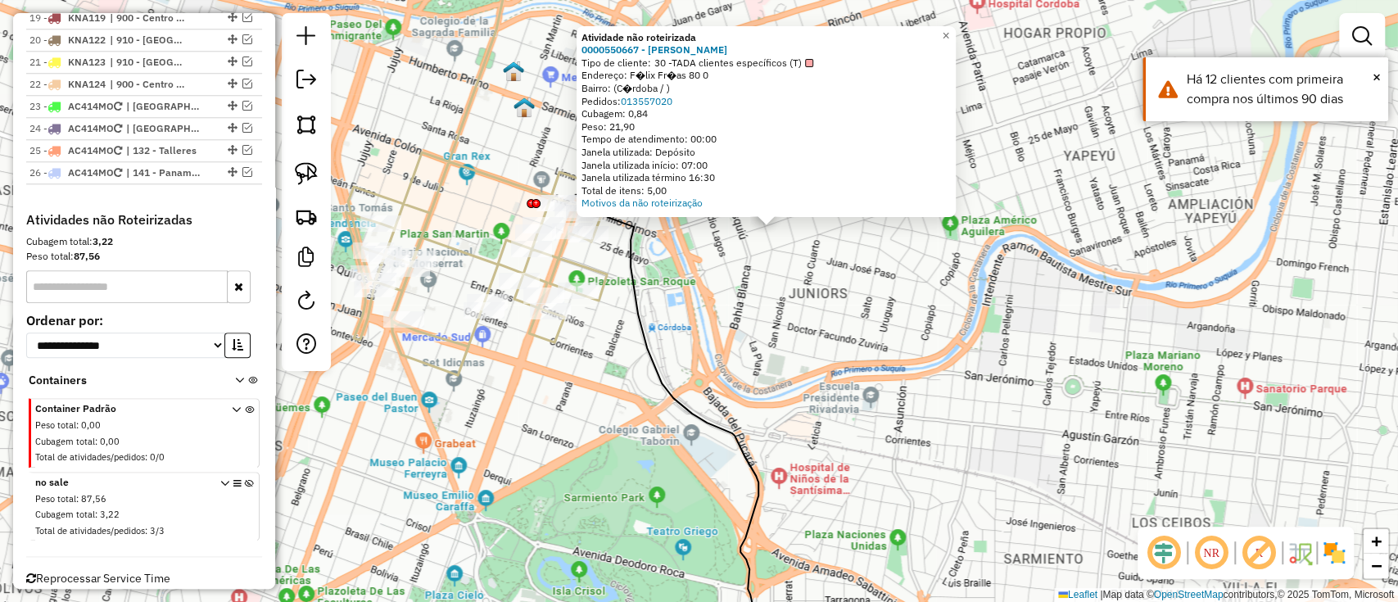
scroll to position [1107, 0]
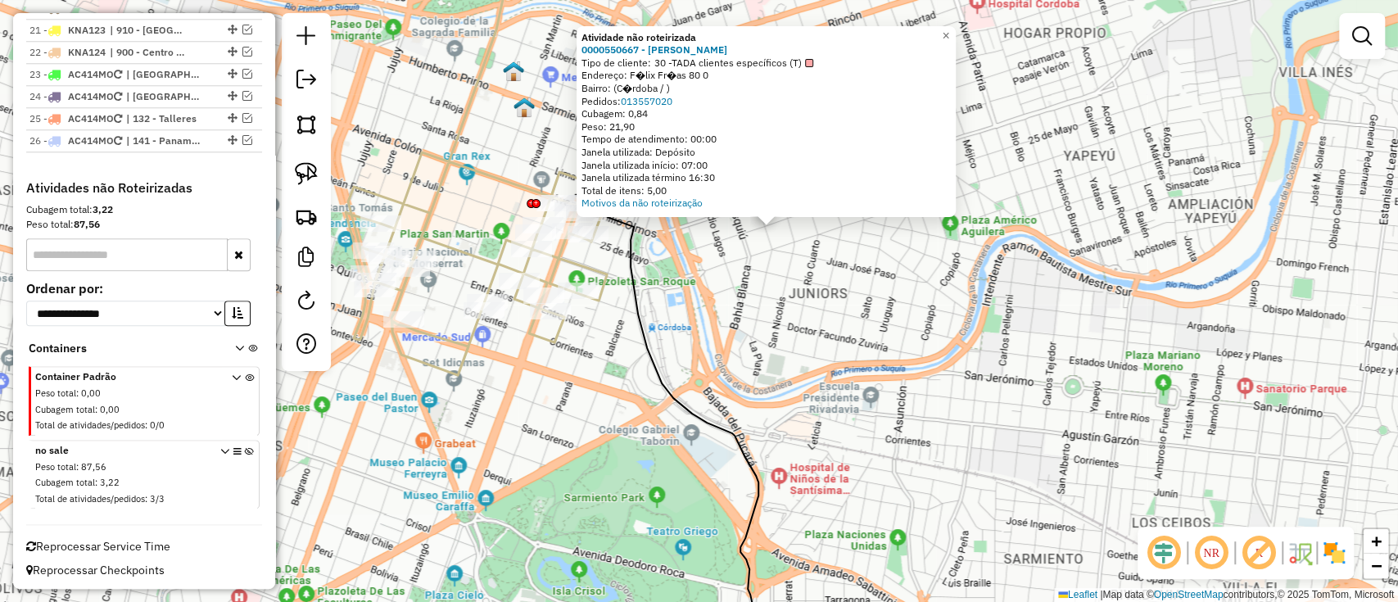
click at [245, 447] on icon at bounding box center [249, 477] width 9 height 61
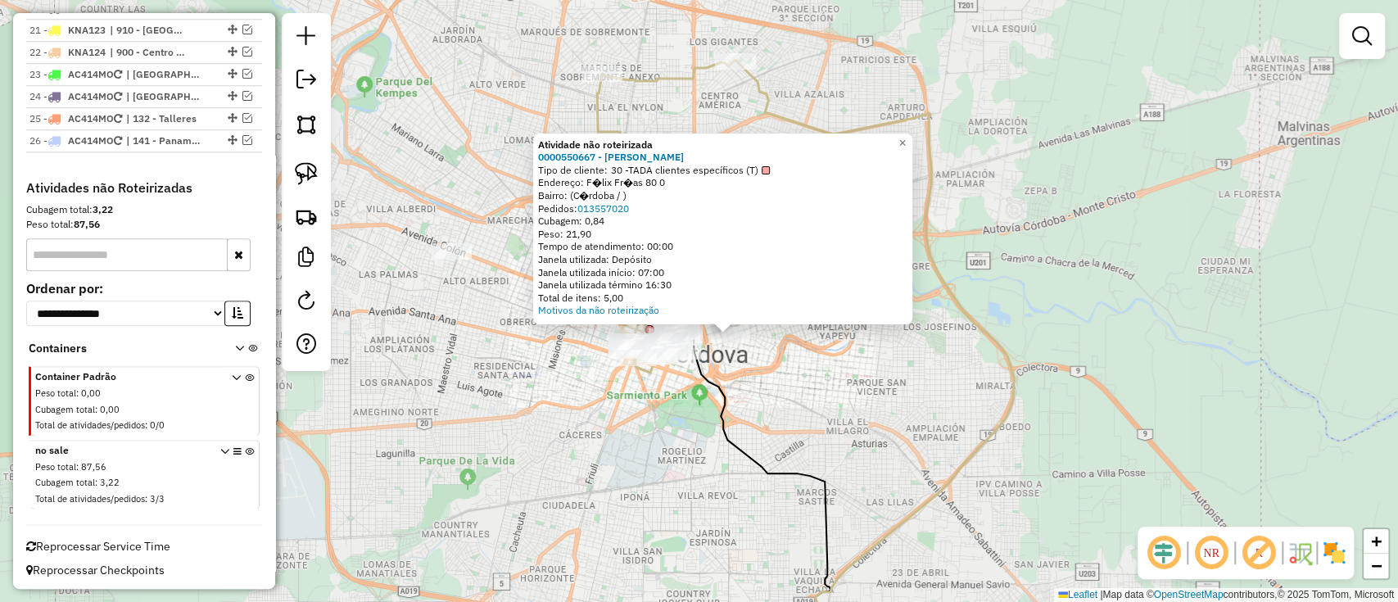
click at [682, 419] on div "Atividade não roteirizada 0000550667 - Ricardo Giglioli Tipo de cliente: 30 -TA…" at bounding box center [699, 301] width 1398 height 602
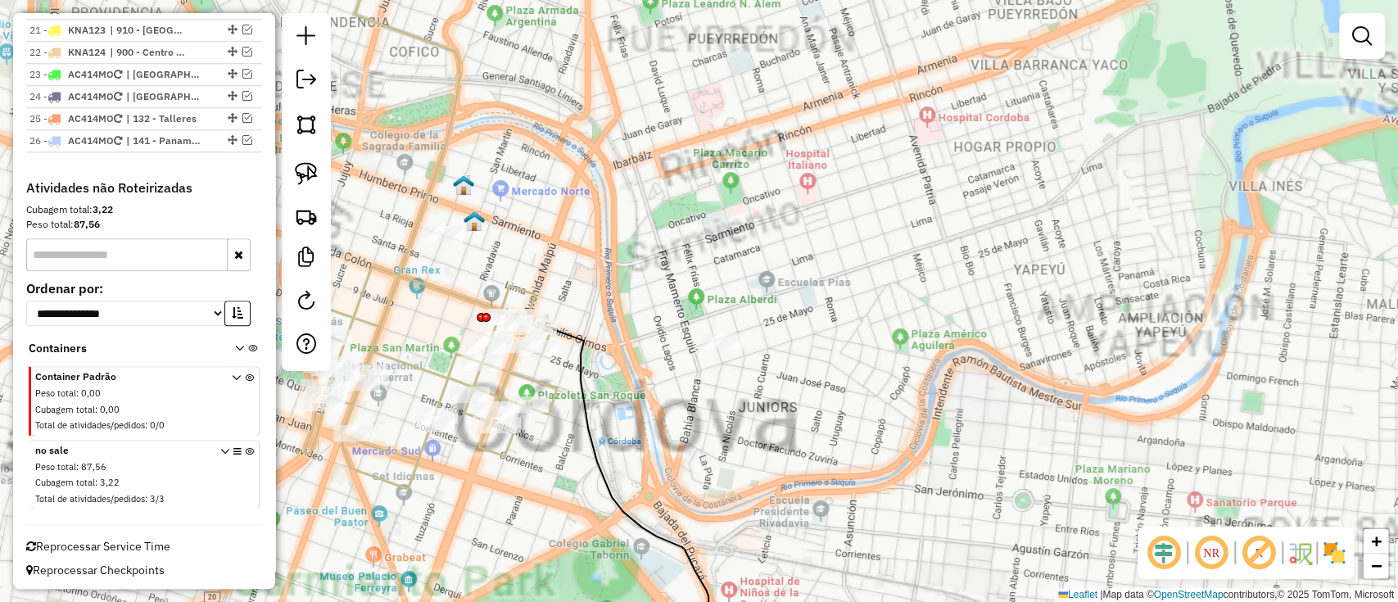
drag, startPoint x: 755, startPoint y: 460, endPoint x: 784, endPoint y: 475, distance: 32.2
click at [775, 478] on div "Janela de atendimento Grade de atendimento Capacidade Transportadoras Veículos …" at bounding box center [699, 301] width 1398 height 602
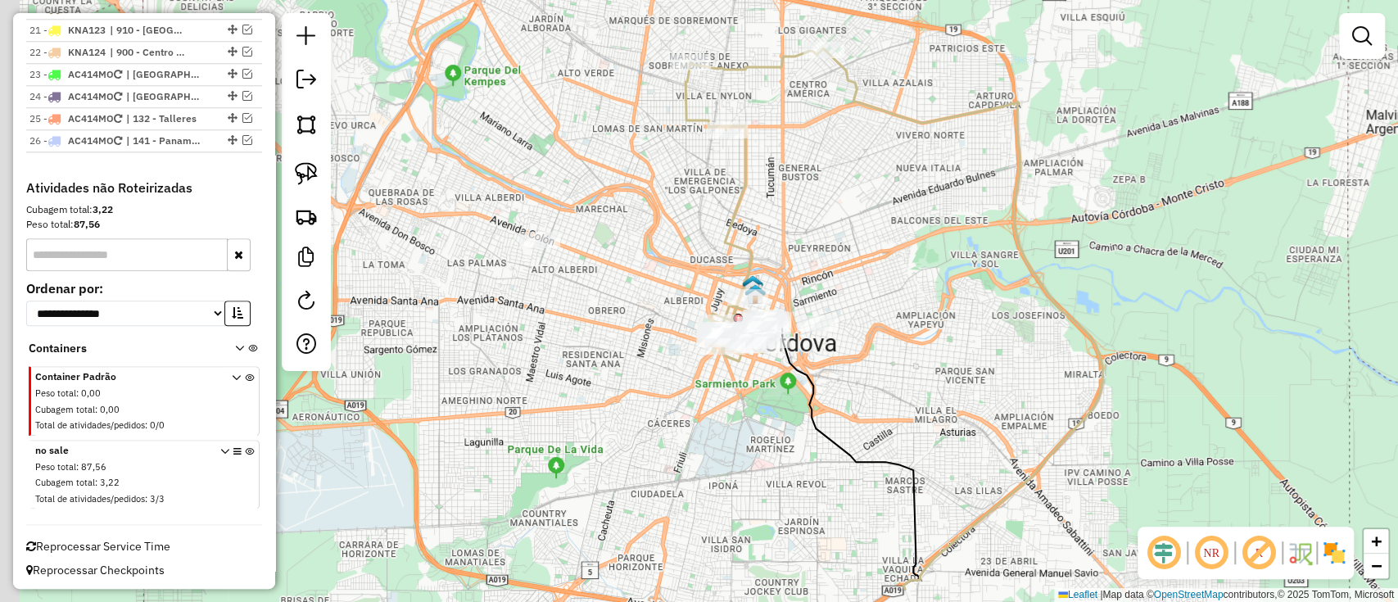
drag, startPoint x: 864, startPoint y: 286, endPoint x: 890, endPoint y: 236, distance: 56.4
click at [890, 236] on div "Janela de atendimento Grade de atendimento Capacidade Transportadoras Veículos …" at bounding box center [699, 301] width 1398 height 602
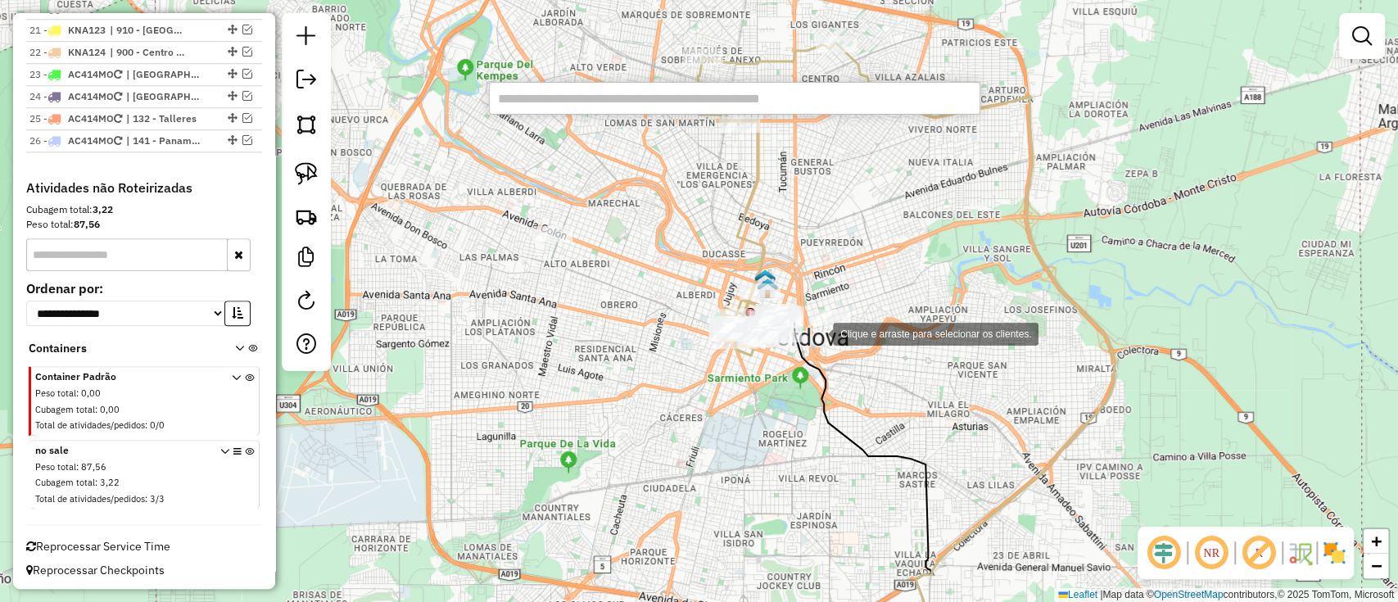
paste input "******"
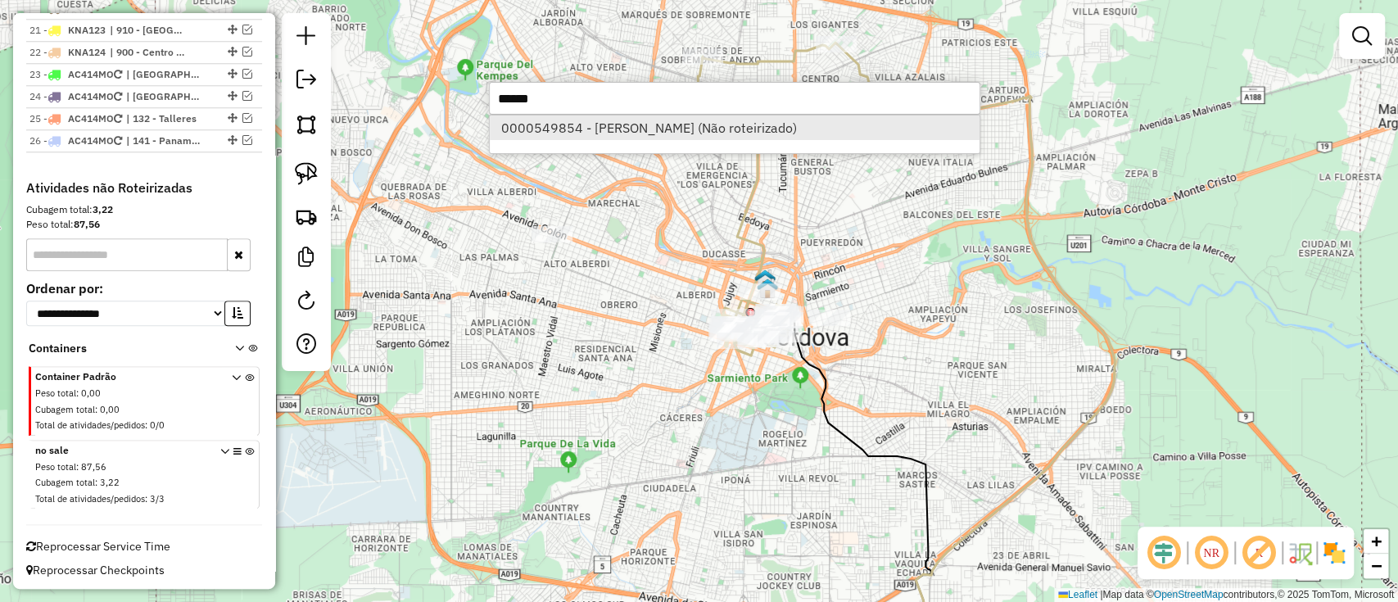
type input "******"
click at [790, 129] on li "0000549854 - Mati Valle (Não roteirizado)" at bounding box center [735, 128] width 490 height 25
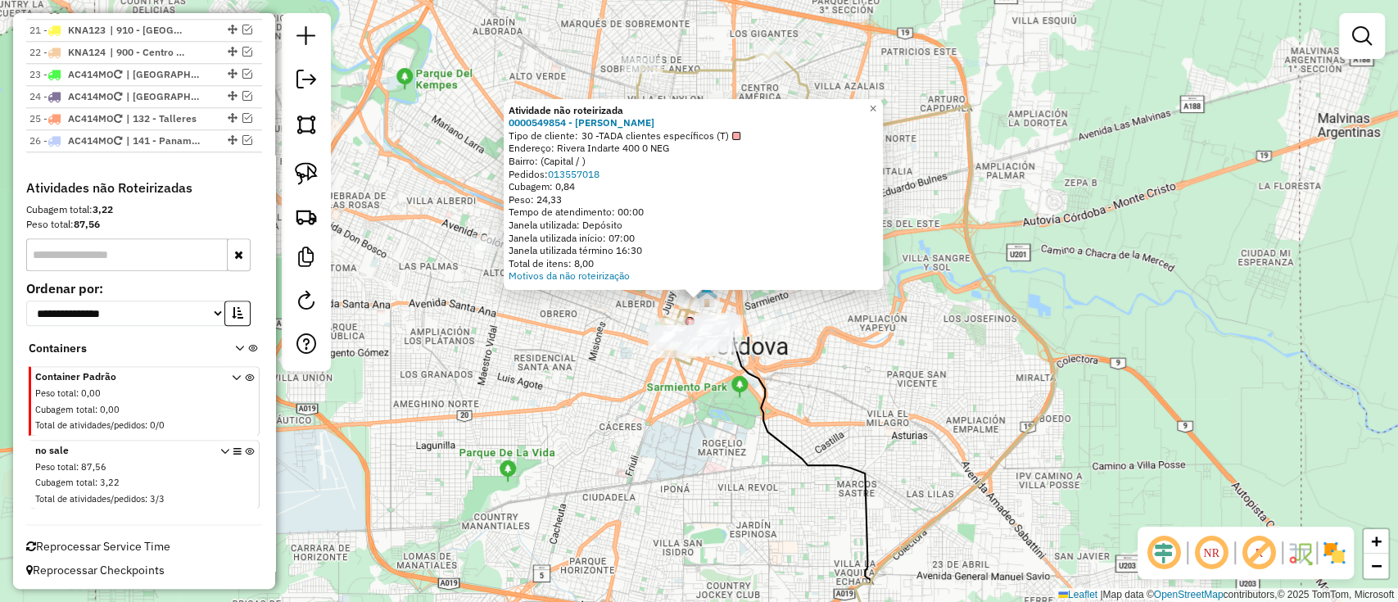
click at [878, 307] on div "Rota 1 - Placa KYE215 0000466296 - Eugeni Julio Ezequiel Atividade não roteiriz…" at bounding box center [699, 301] width 1398 height 602
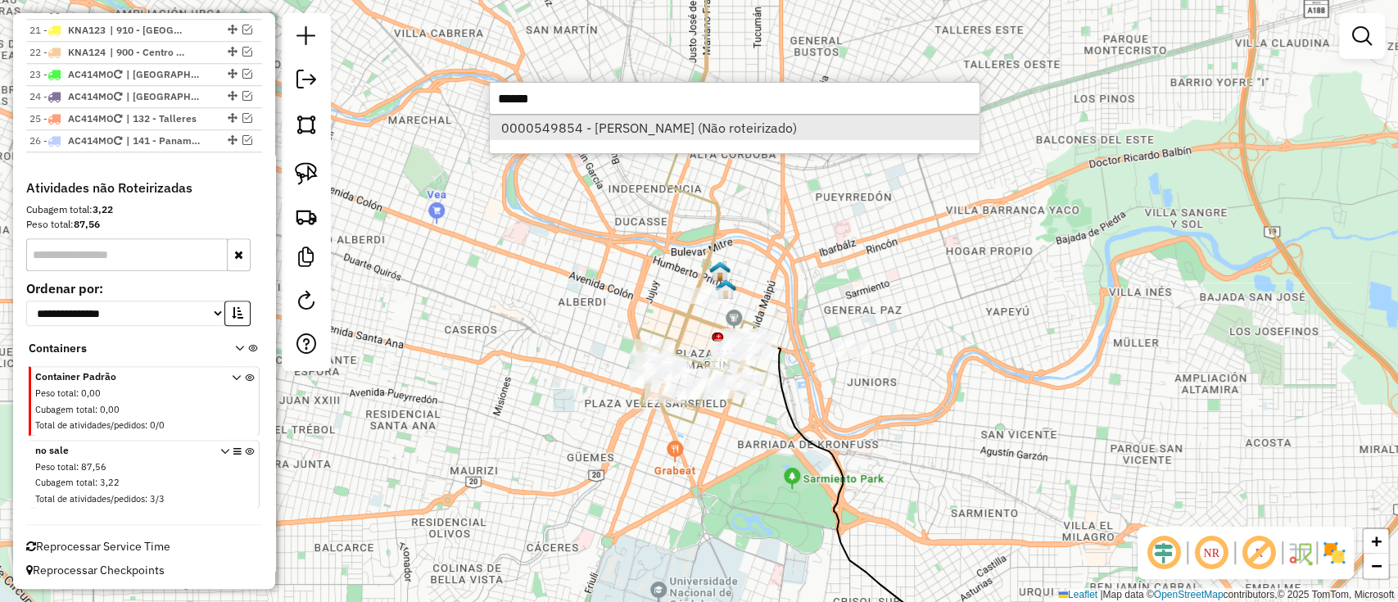
type input "******"
click at [652, 121] on li "0000549854 - Mati Valle (Não roteirizado)" at bounding box center [735, 128] width 490 height 25
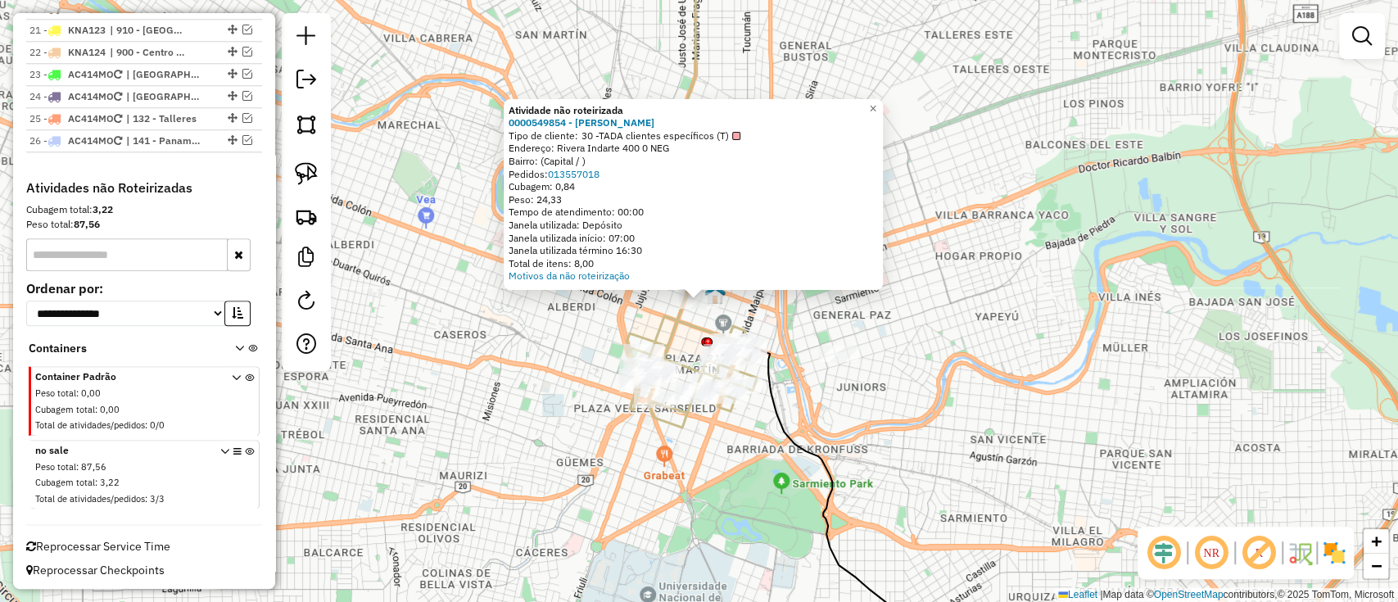
click at [1323, 547] on img at bounding box center [1334, 553] width 26 height 26
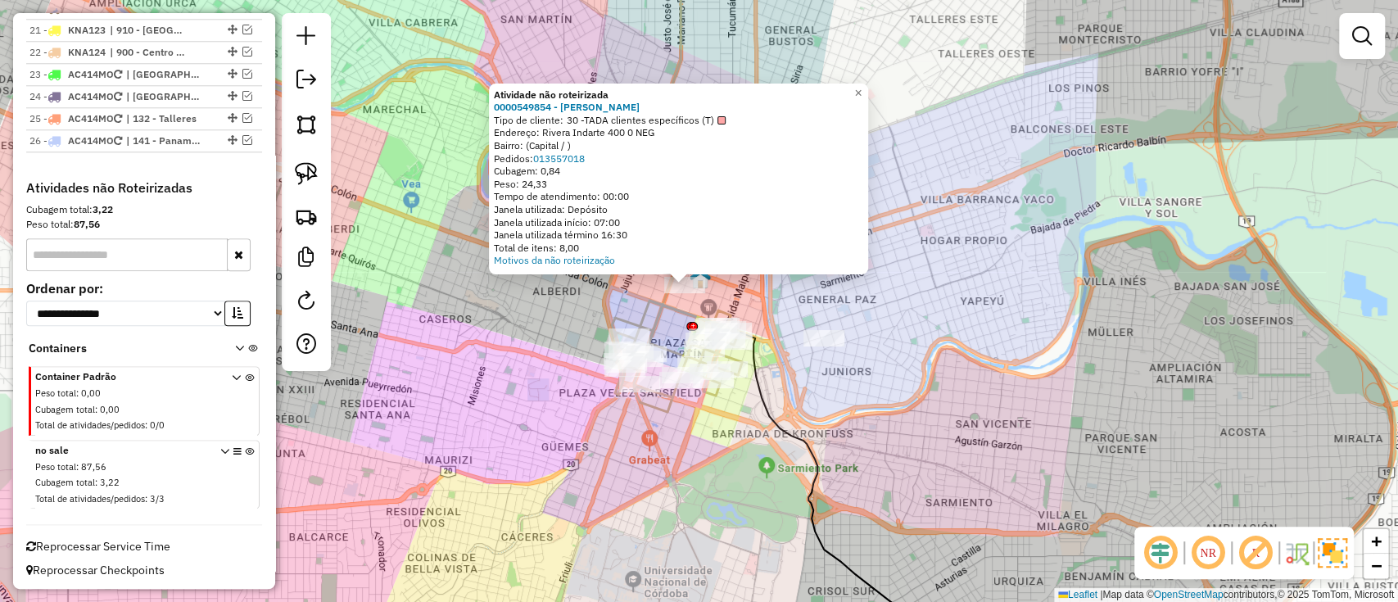
click at [750, 484] on div "Atividade não roteirizada 0000549854 - Mati Valle Tipo de cliente: 30 -TADA cli…" at bounding box center [699, 301] width 1398 height 602
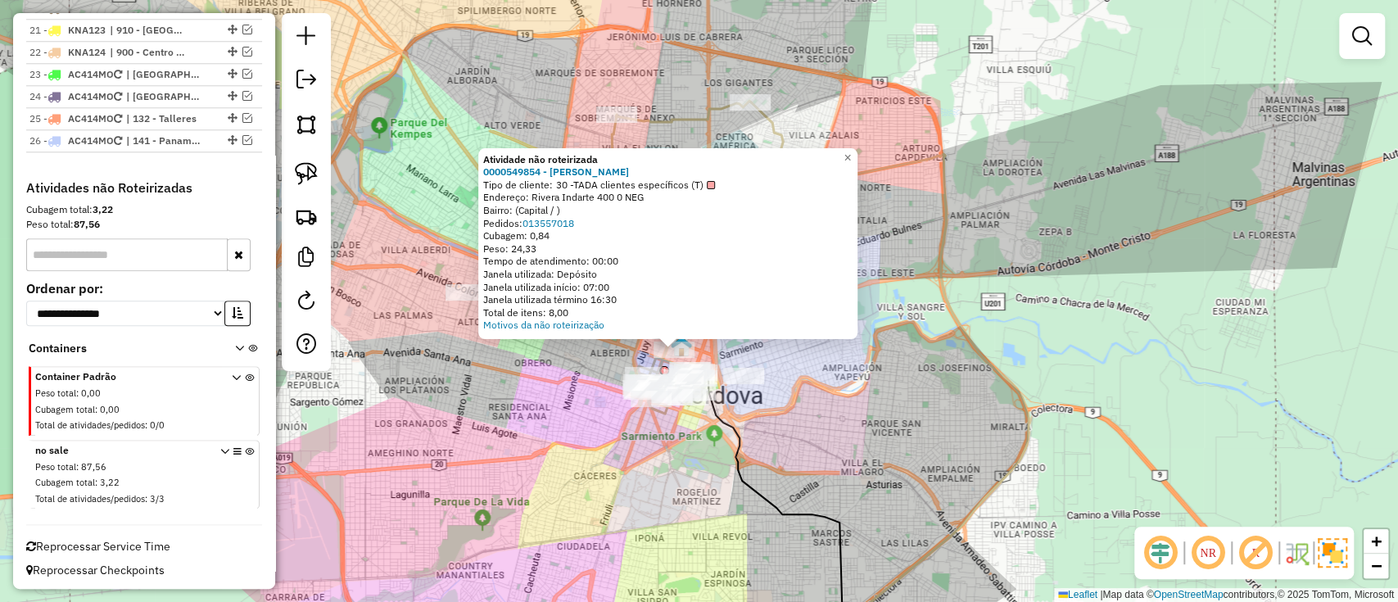
click at [1024, 461] on icon at bounding box center [890, 382] width 278 height 560
select select "**********"
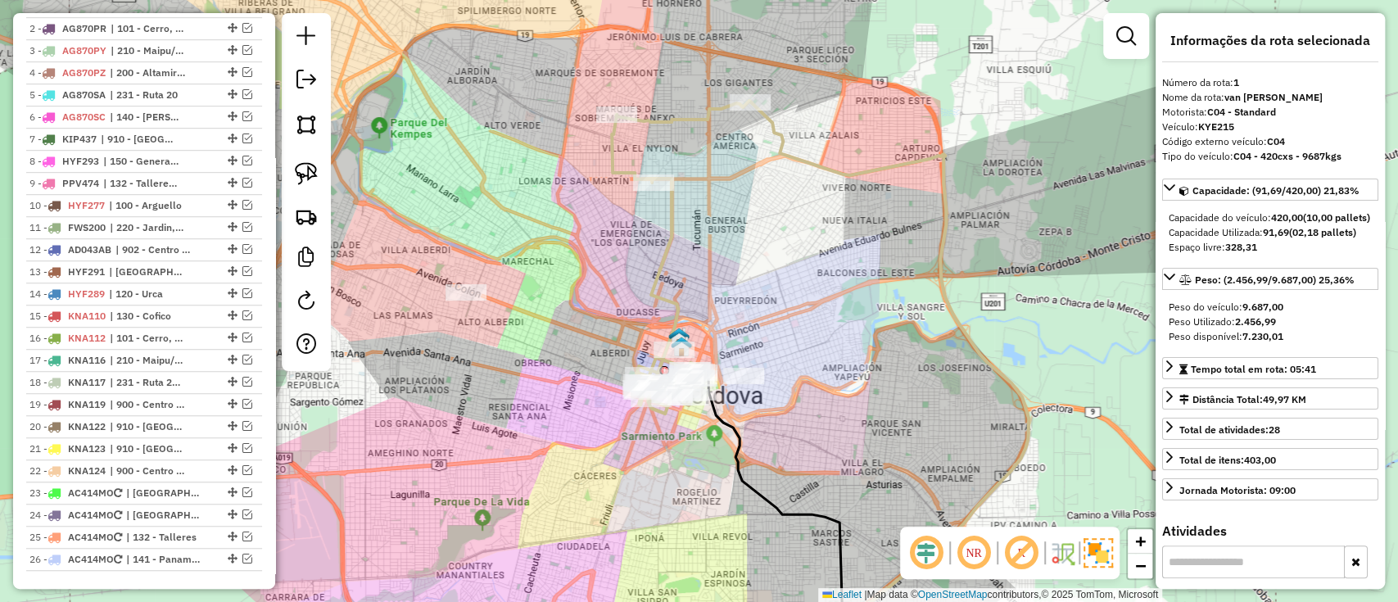
scroll to position [615, 0]
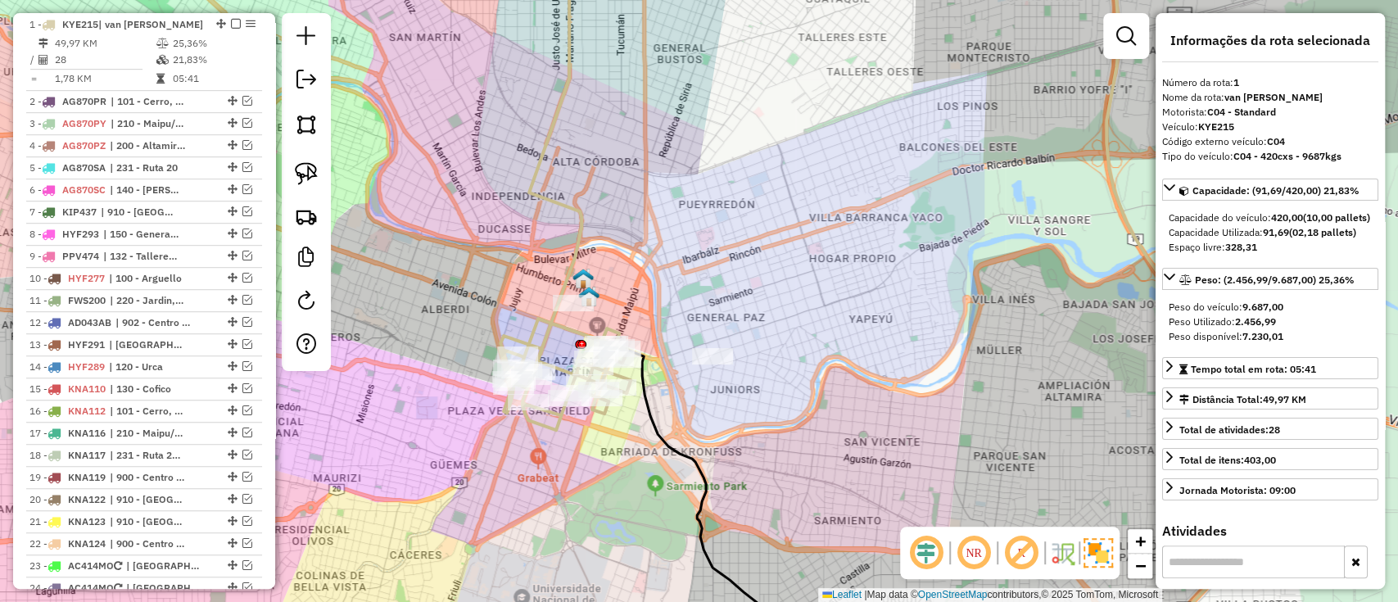
drag, startPoint x: 866, startPoint y: 479, endPoint x: 908, endPoint y: 514, distance: 55.3
click at [904, 513] on div "Janela de atendimento Grade de atendimento Capacidade Transportadoras Veículos …" at bounding box center [699, 301] width 1398 height 602
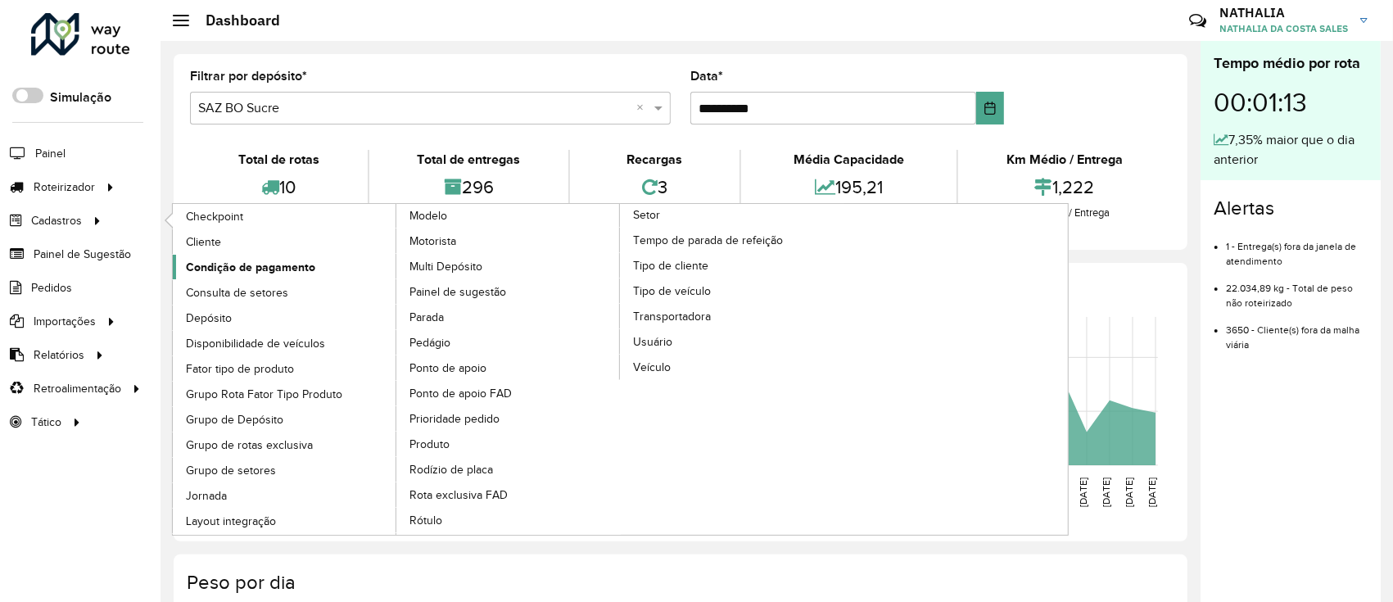
click at [256, 279] on link "Condição de pagamento" at bounding box center [285, 267] width 224 height 25
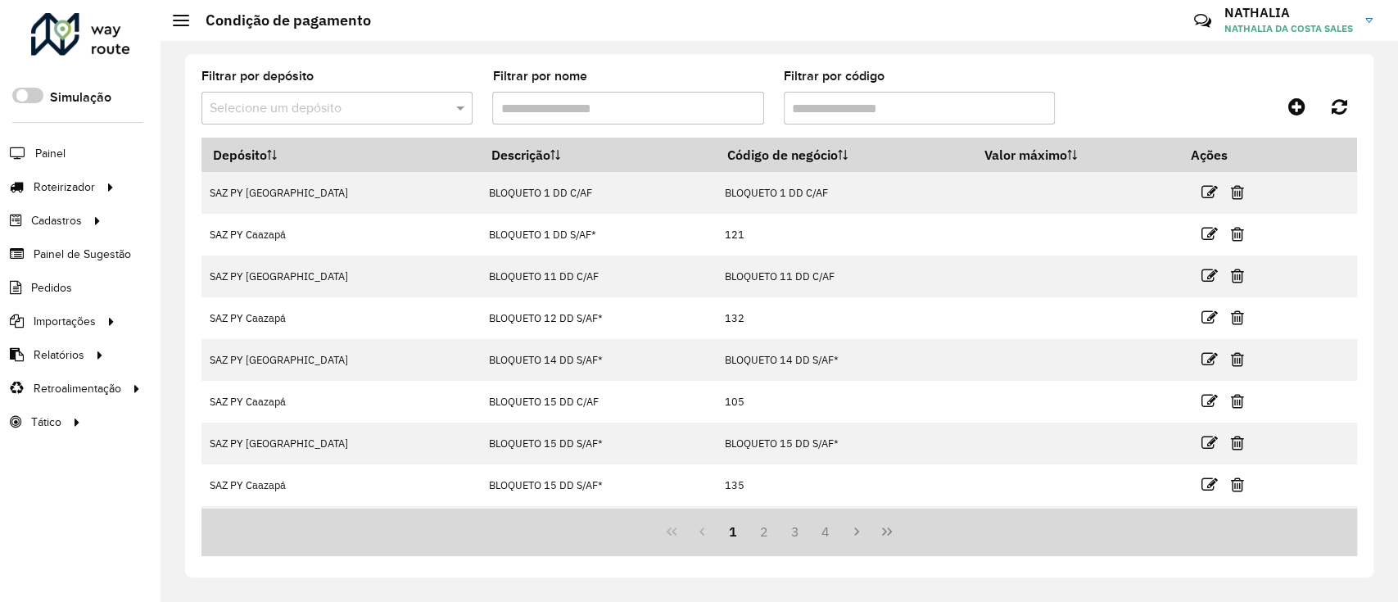
click at [374, 108] on input "text" at bounding box center [321, 109] width 222 height 20
type input "***"
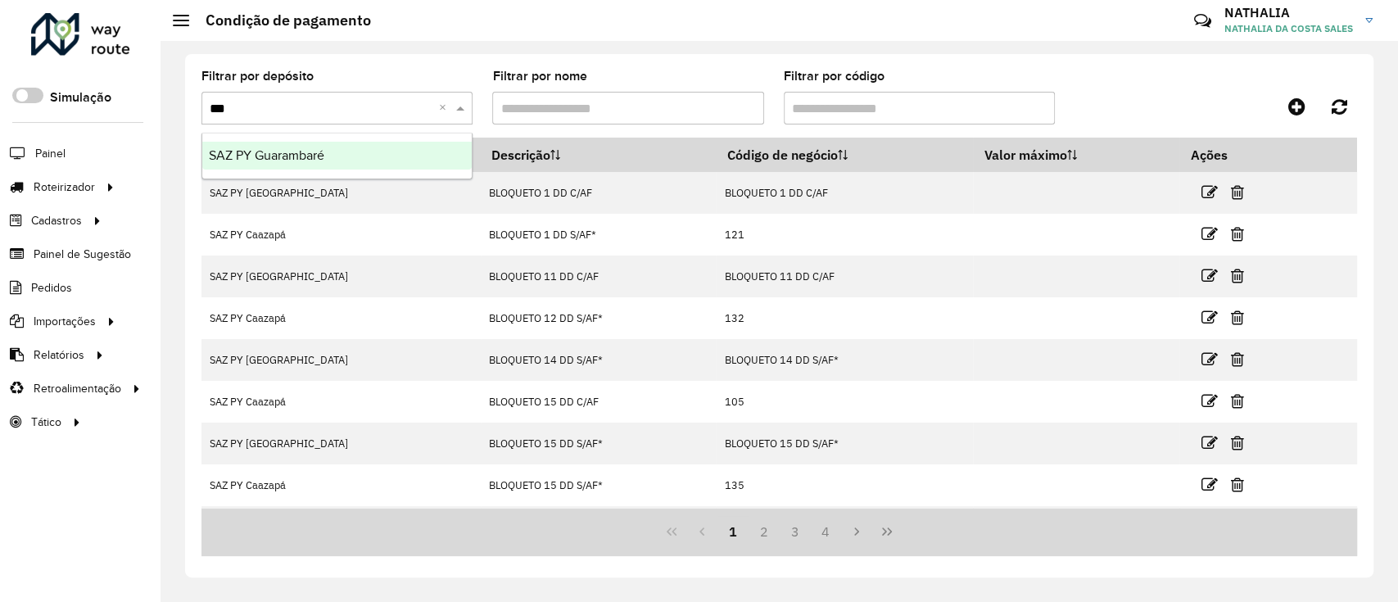
click at [360, 164] on div "SAZ PY Guarambaré" at bounding box center [337, 156] width 270 height 28
